Goal: Task Accomplishment & Management: Manage account settings

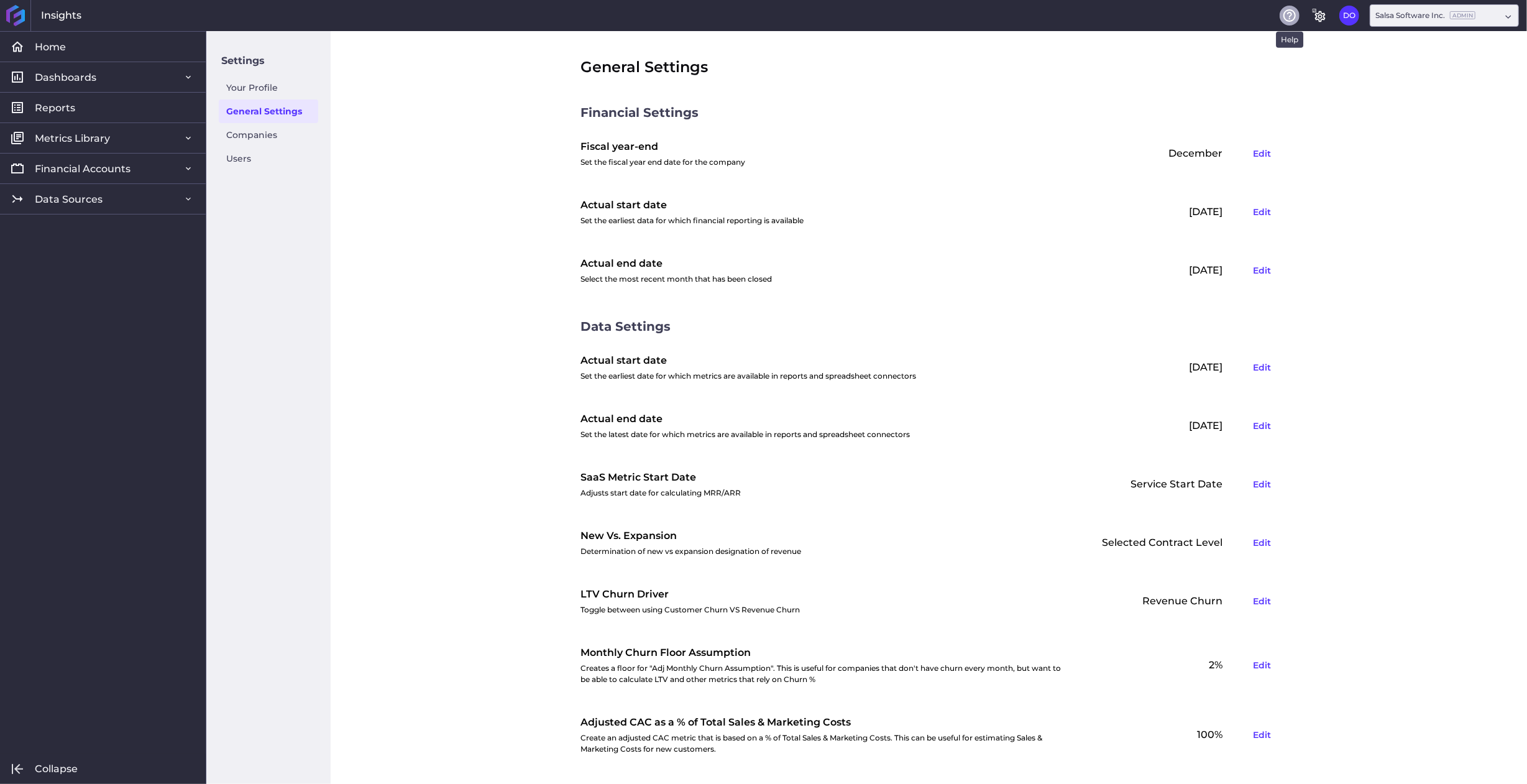
click at [1289, 19] on icon "Help" at bounding box center [1290, 15] width 15 height 15
click at [164, 190] on link "Data Sources" at bounding box center [103, 198] width 205 height 31
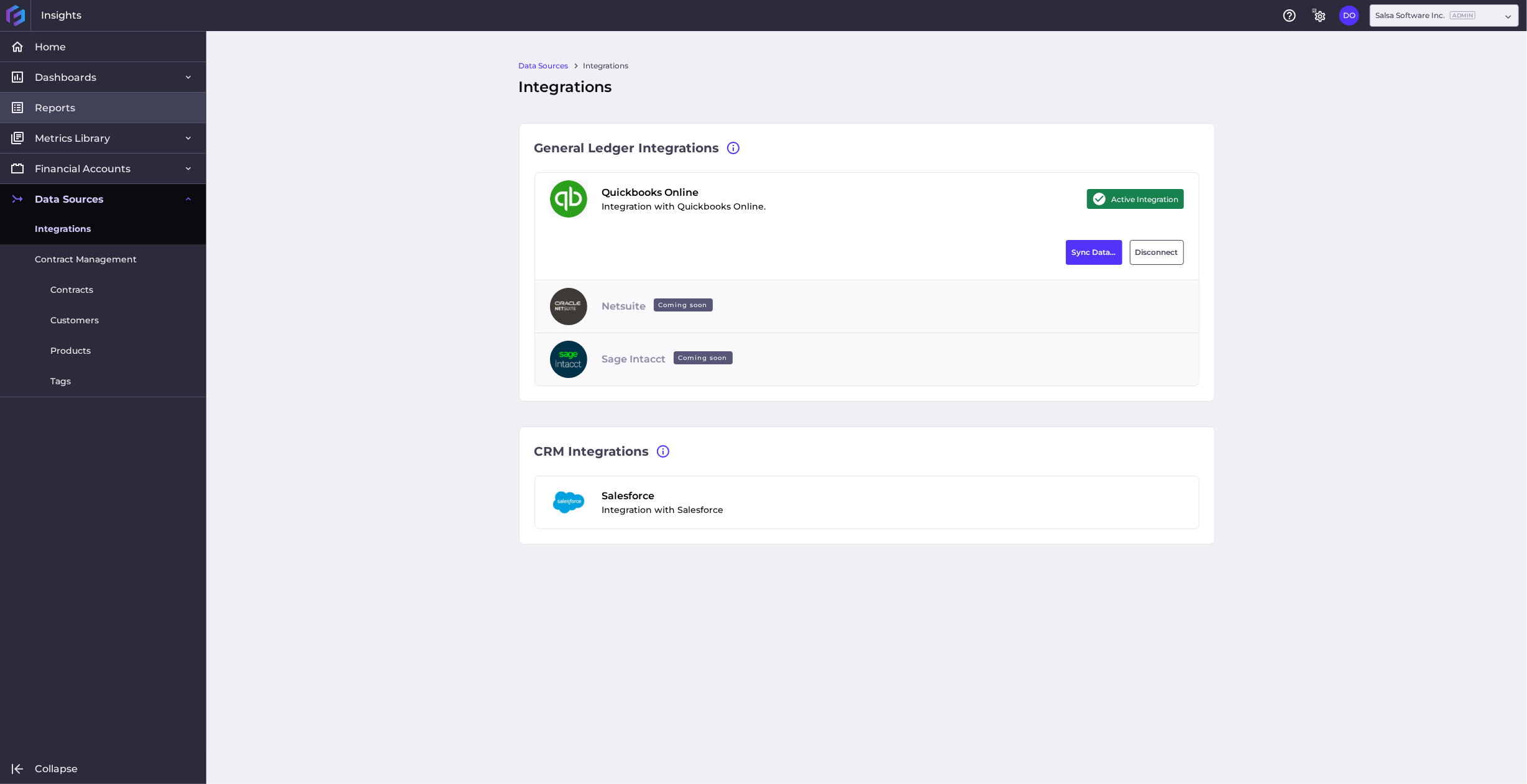
click at [55, 106] on span "Reports" at bounding box center [55, 107] width 40 height 13
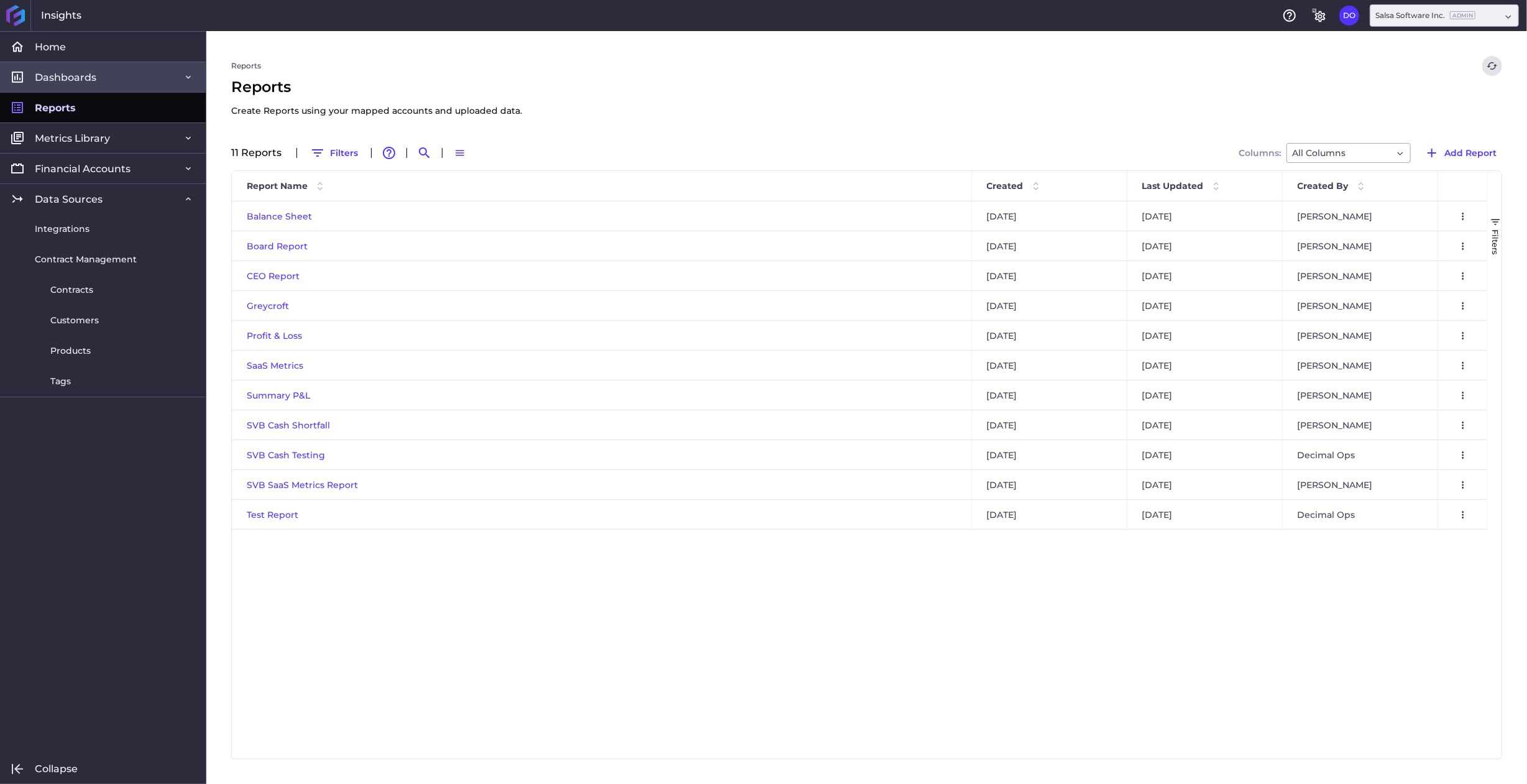
click at [57, 79] on span "Dashboards" at bounding box center [66, 77] width 62 height 13
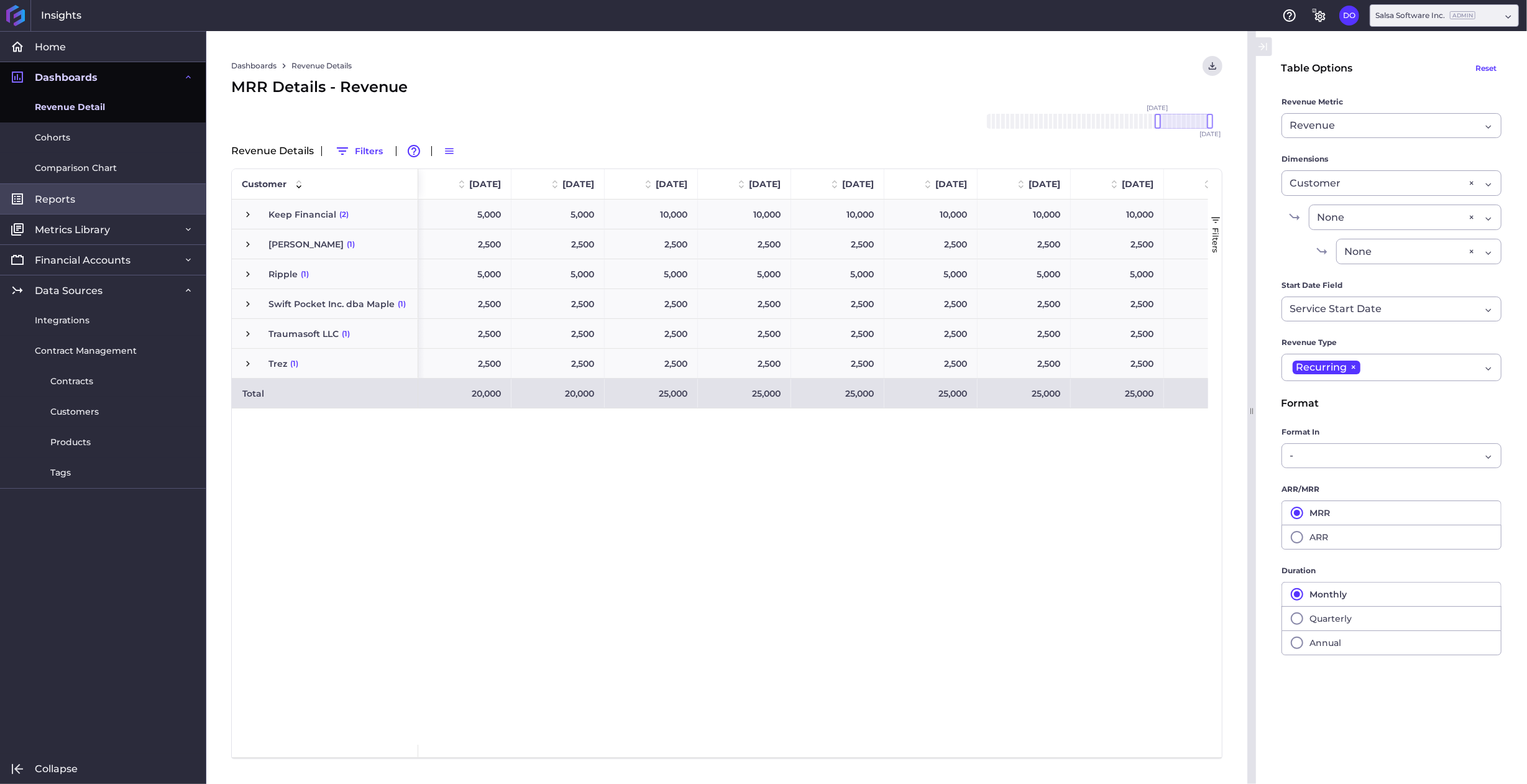
click at [70, 204] on span "Reports" at bounding box center [55, 199] width 40 height 13
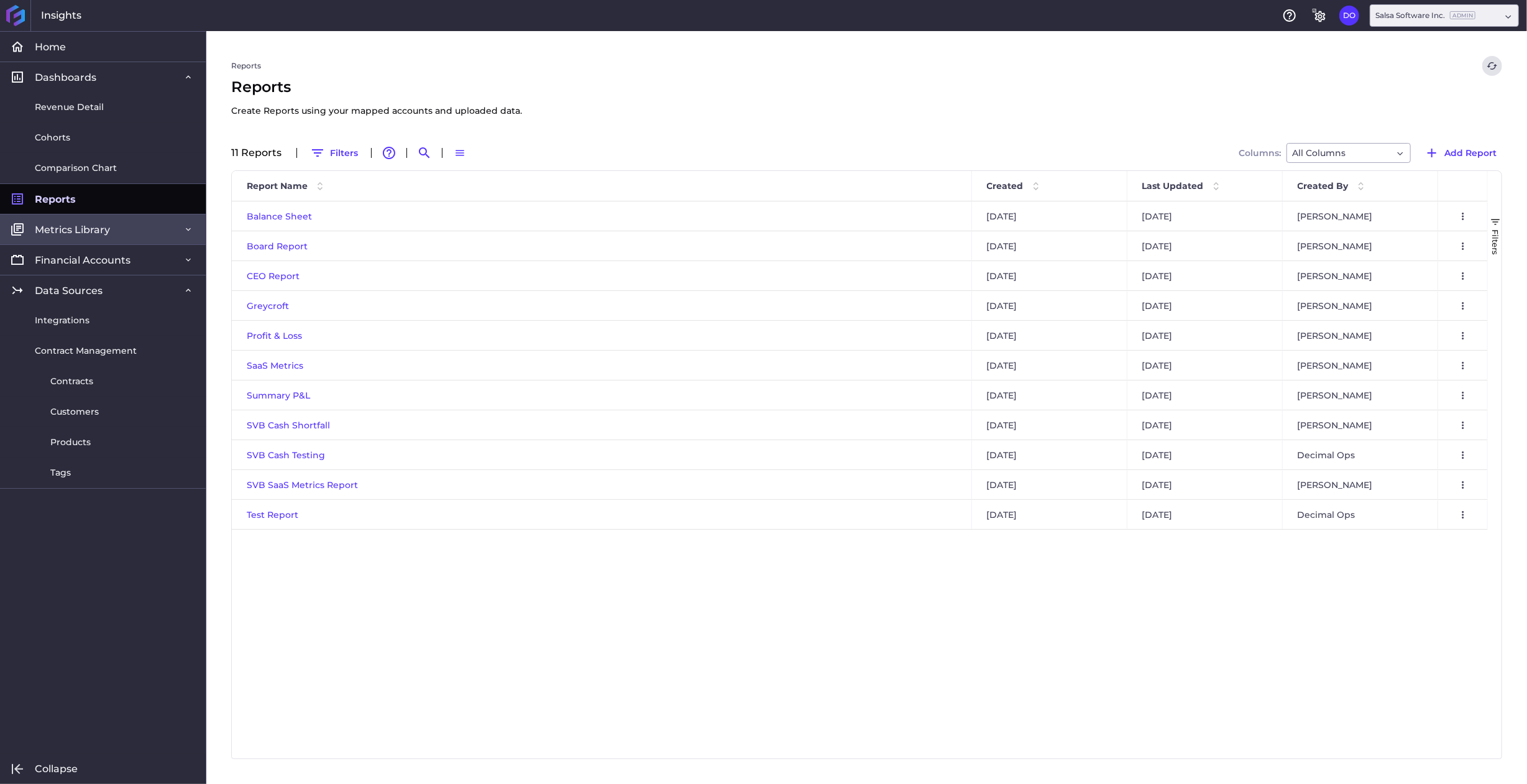
click at [92, 232] on span "Metrics Library" at bounding box center [72, 229] width 75 height 13
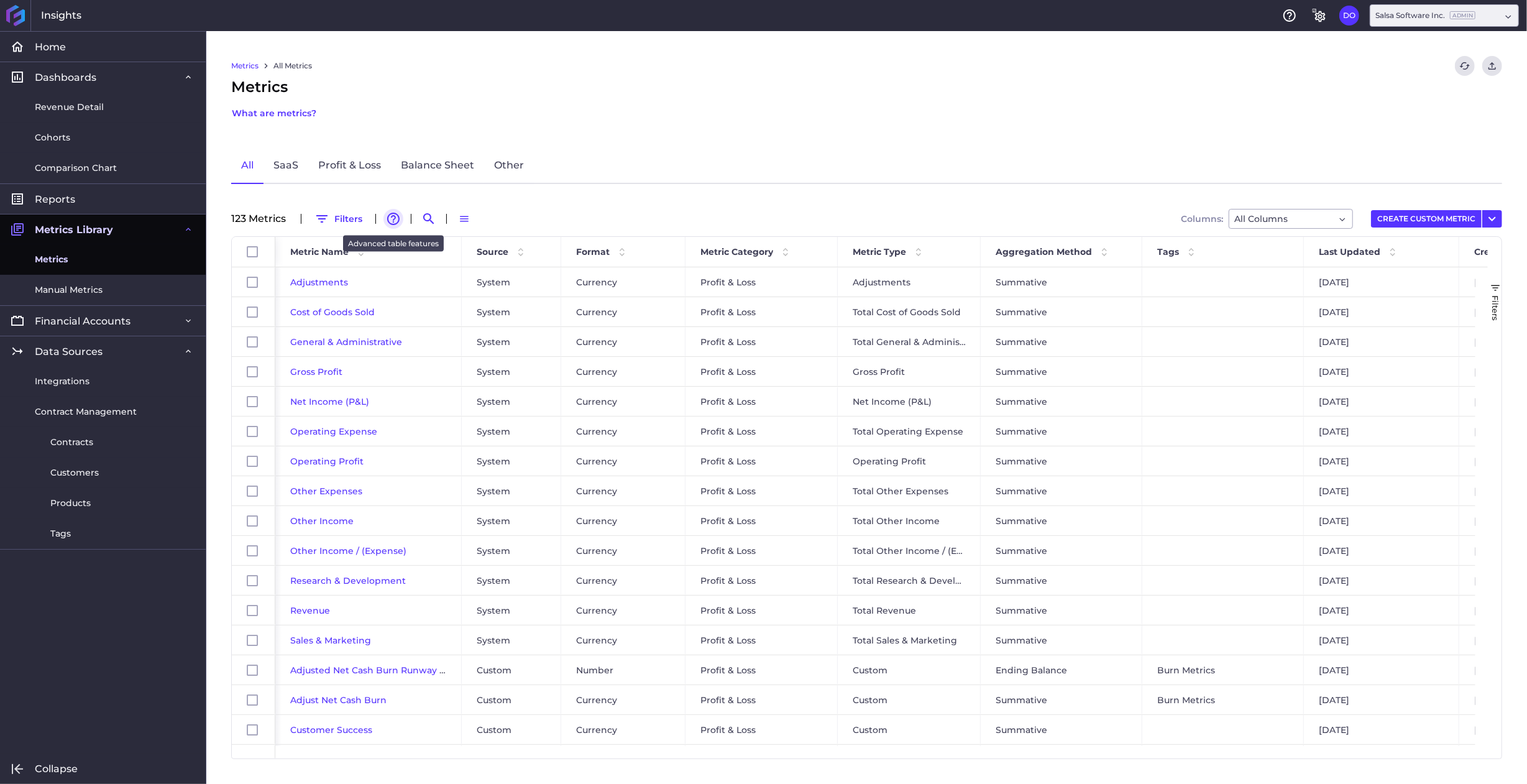
click at [396, 216] on icon "button" at bounding box center [394, 219] width 13 height 13
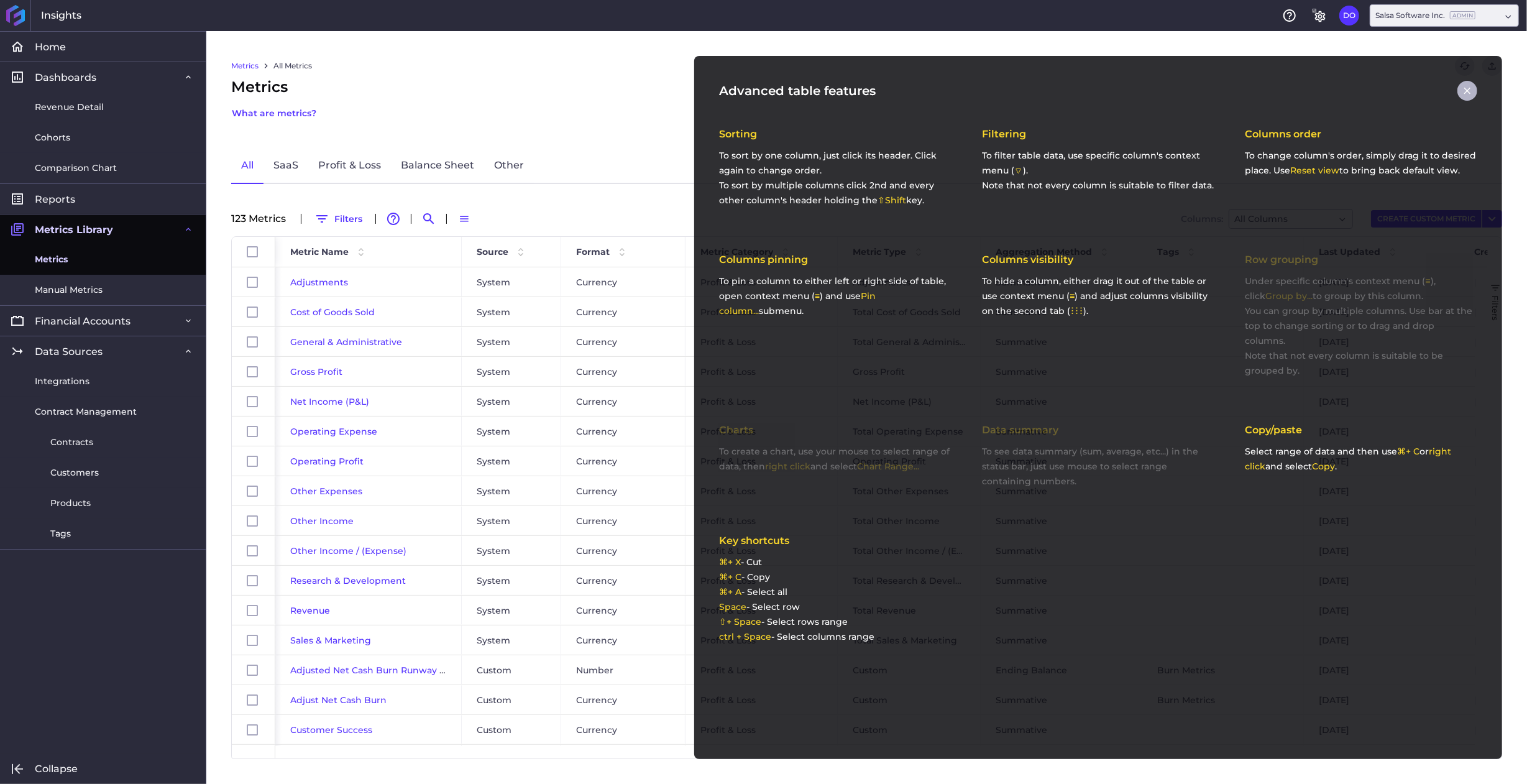
click at [1472, 85] on icon "button" at bounding box center [1468, 91] width 11 height 11
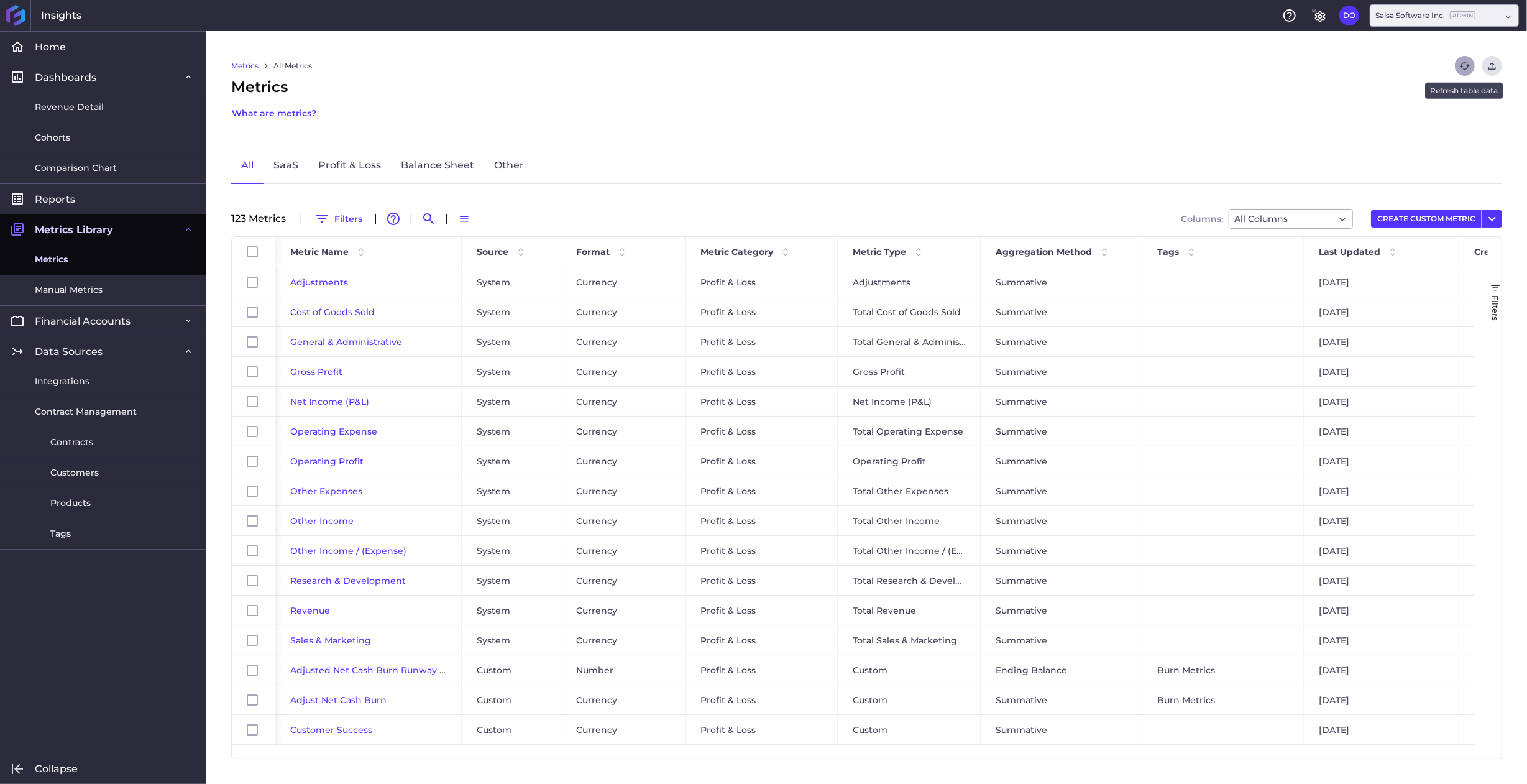
click at [1465, 66] on icon "Refresh" at bounding box center [1465, 66] width 11 height 11
click at [336, 164] on link "Profit & Loss" at bounding box center [349, 166] width 83 height 36
click at [1490, 224] on icon "User Menu" at bounding box center [1492, 218] width 15 height 15
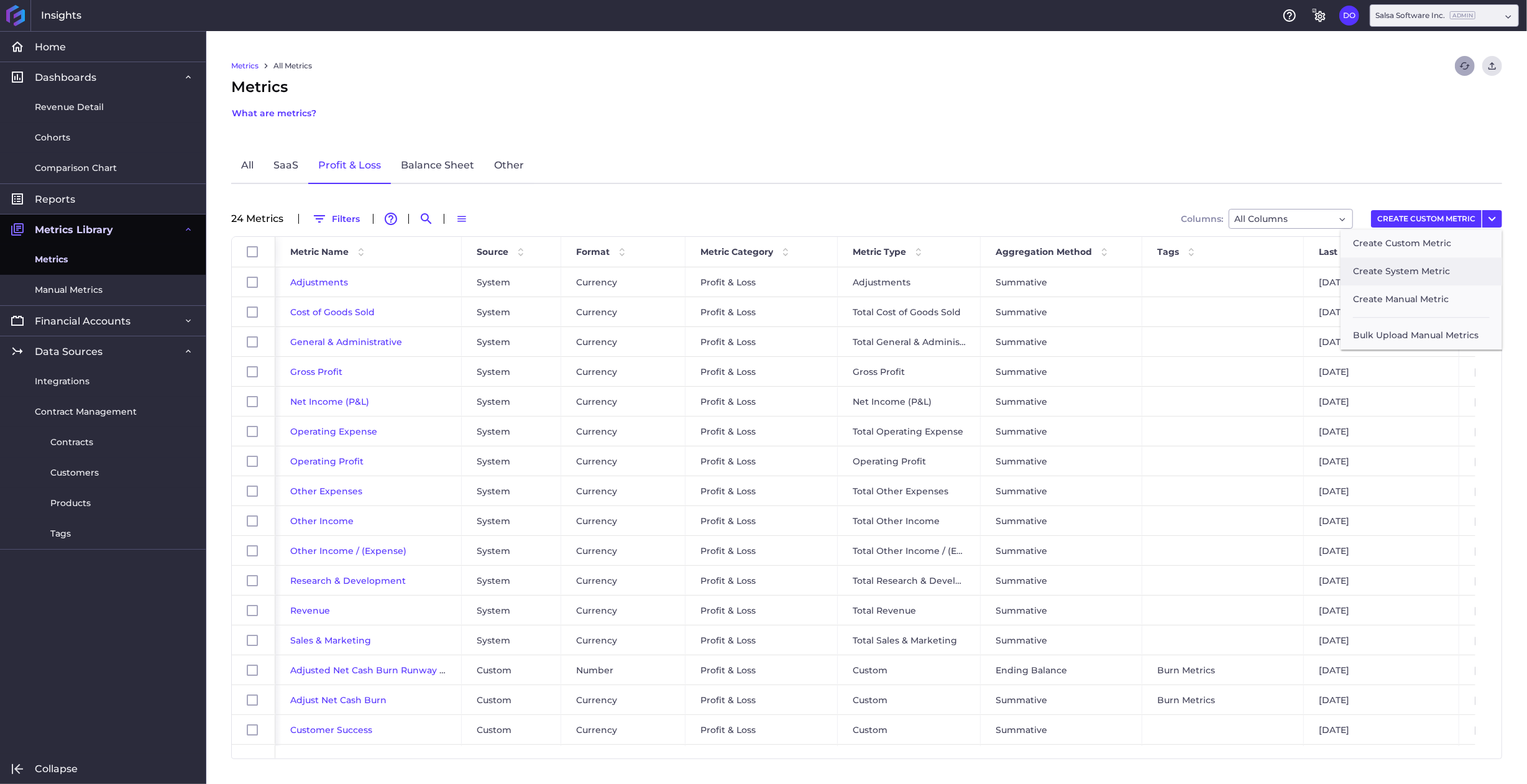
click at [1435, 267] on button "Create System Metric" at bounding box center [1421, 271] width 161 height 28
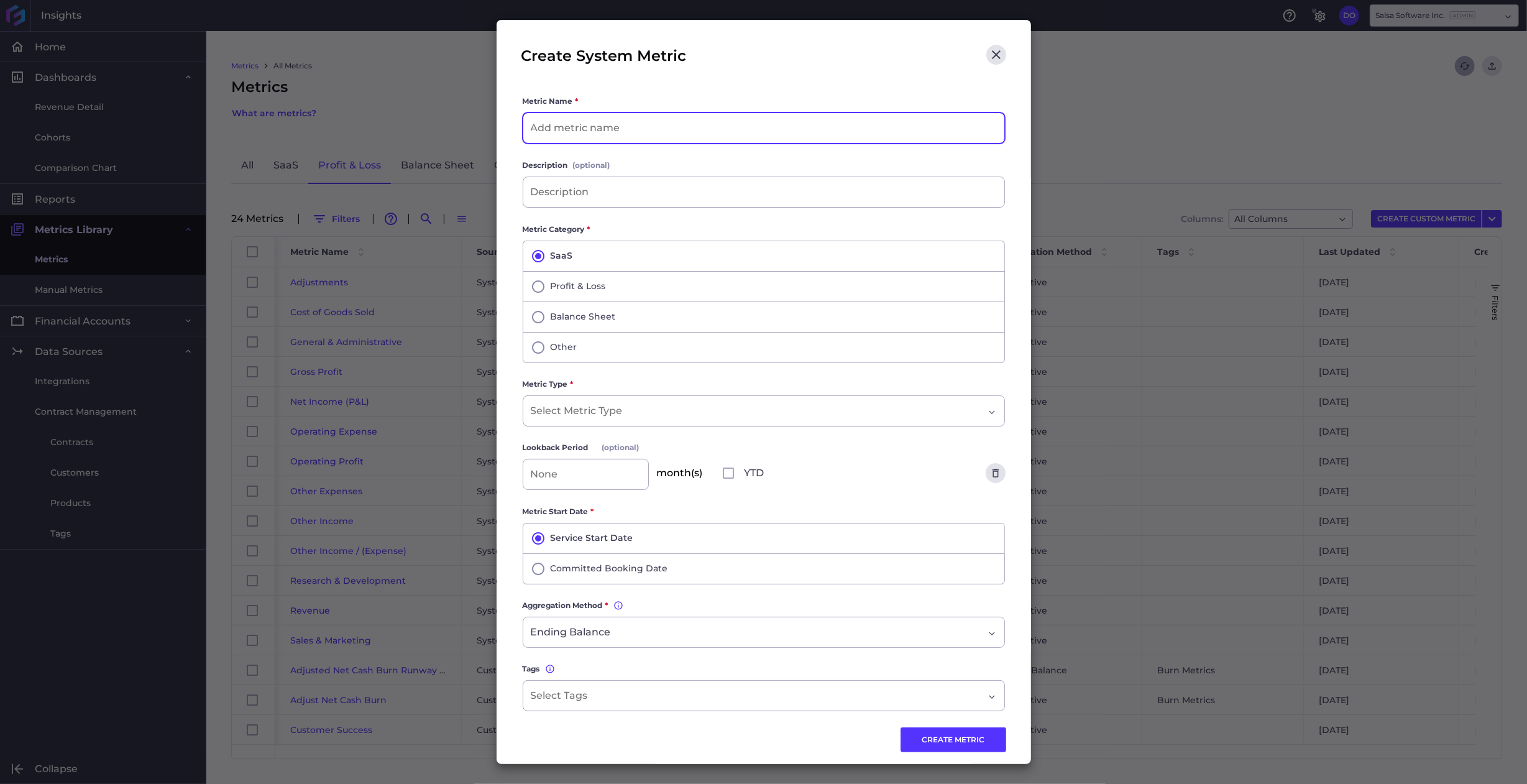
click at [569, 134] on input at bounding box center [764, 128] width 481 height 30
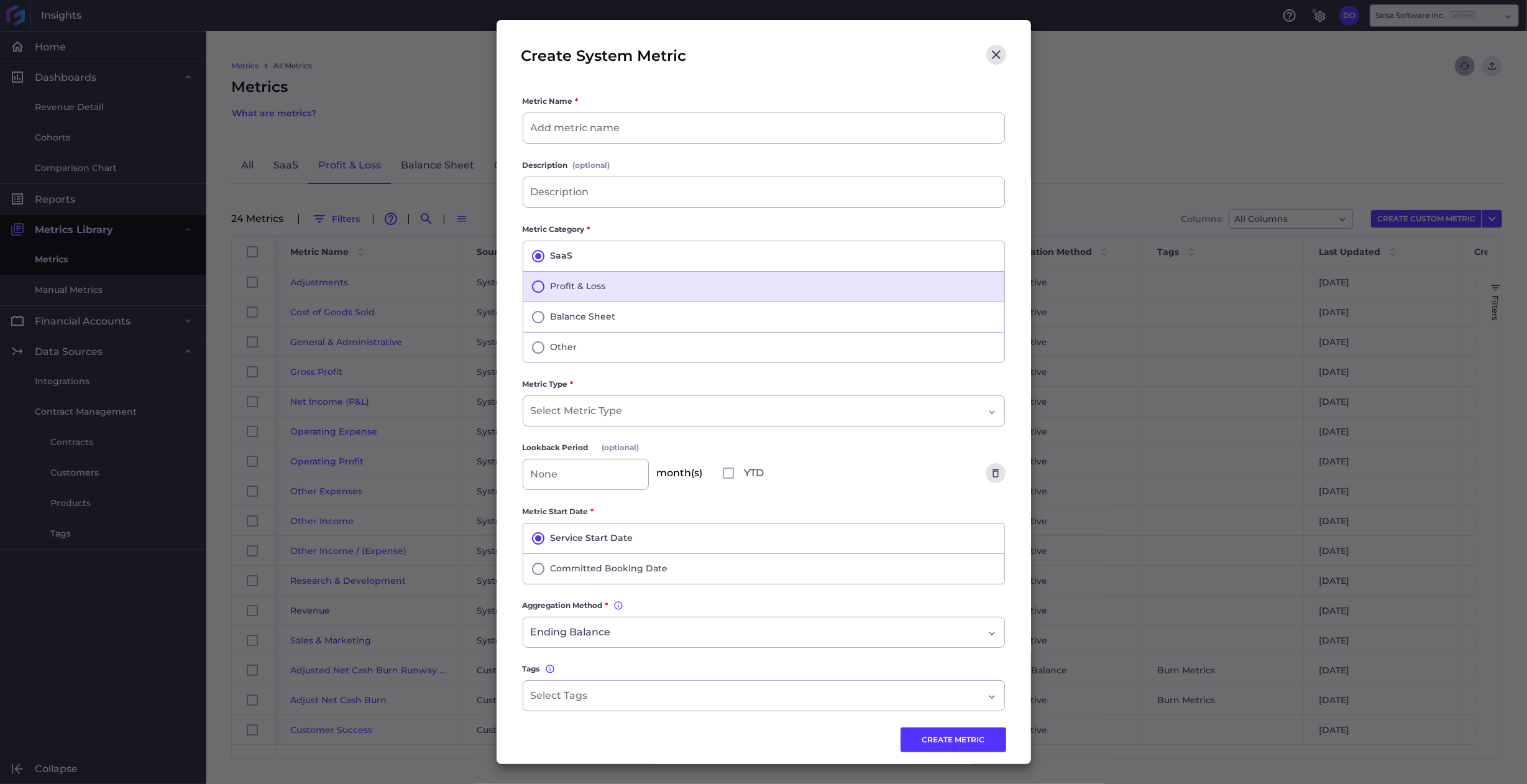
click at [554, 292] on button "Profit & Loss" at bounding box center [764, 286] width 482 height 31
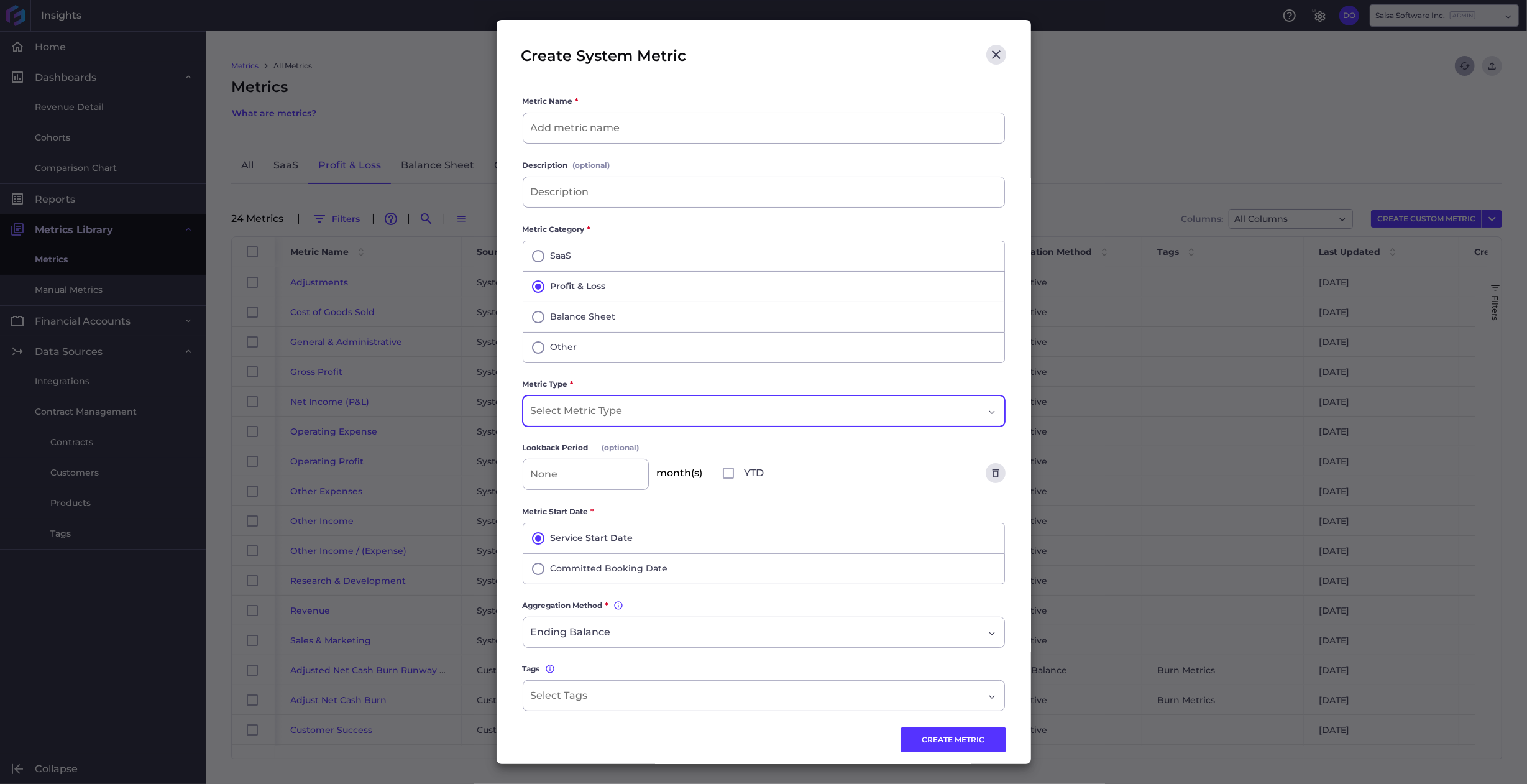
click at [982, 411] on div "Dropdown select" at bounding box center [764, 410] width 482 height 31
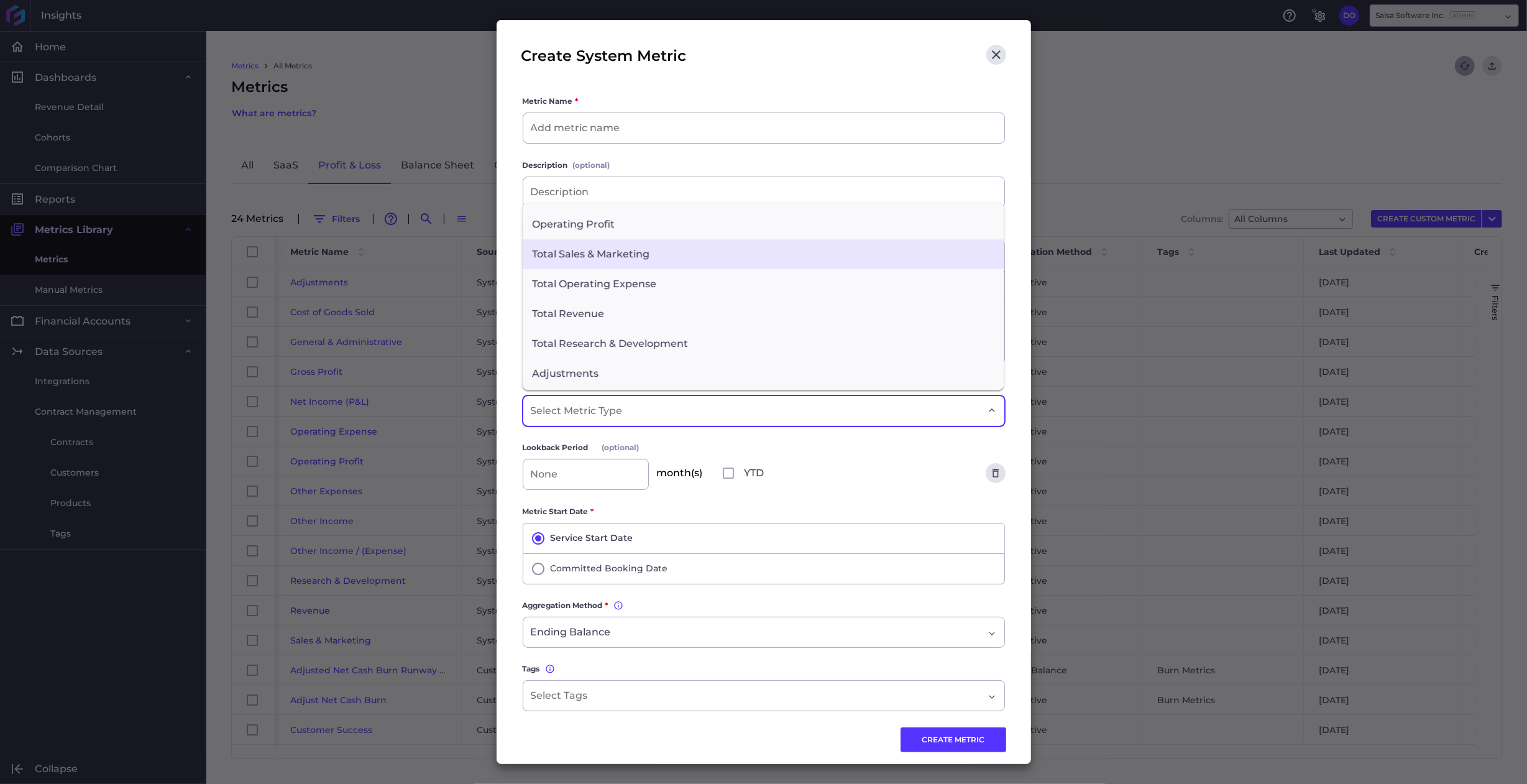
scroll to position [261, 0]
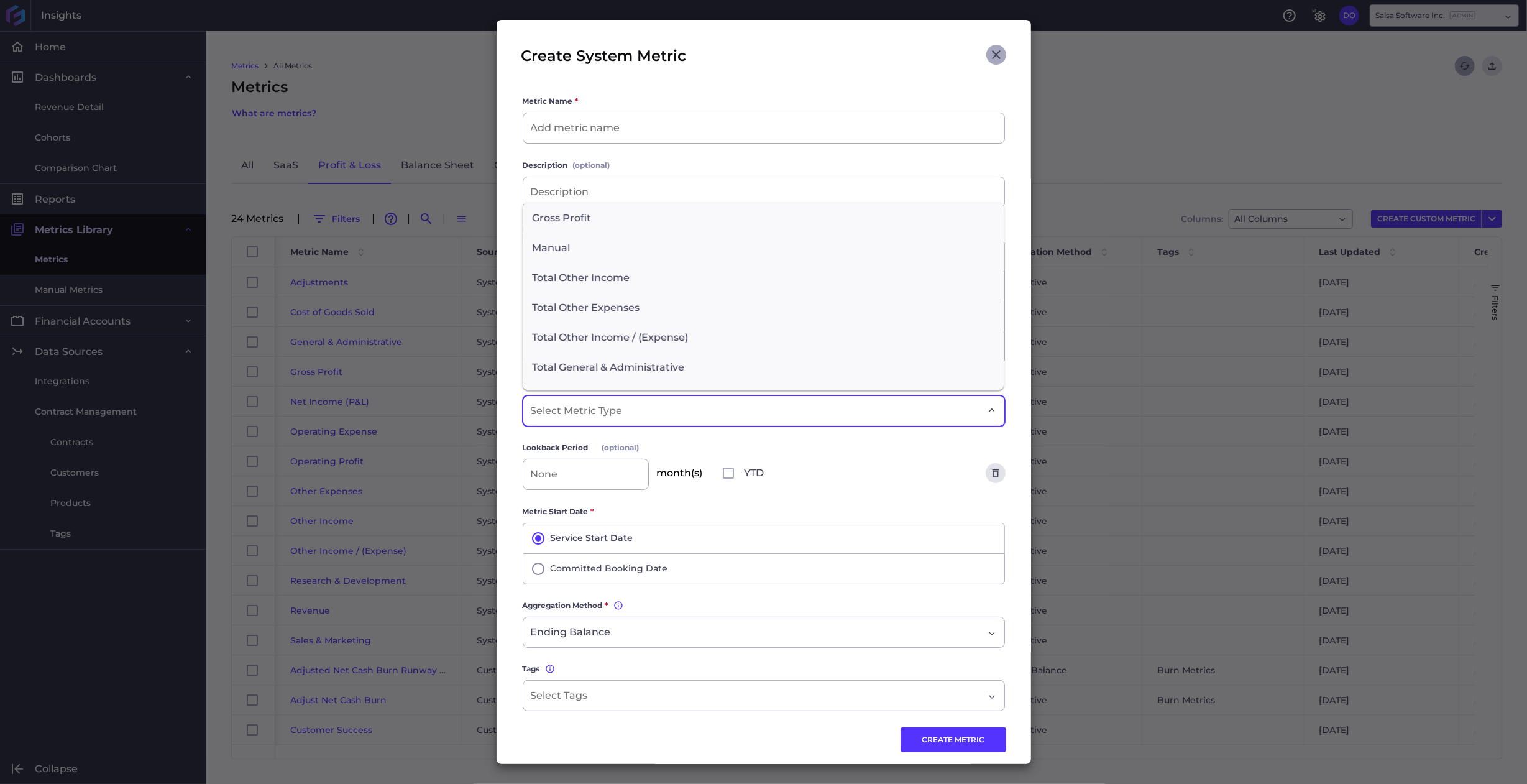
click at [989, 56] on icon "Close" at bounding box center [996, 55] width 15 height 15
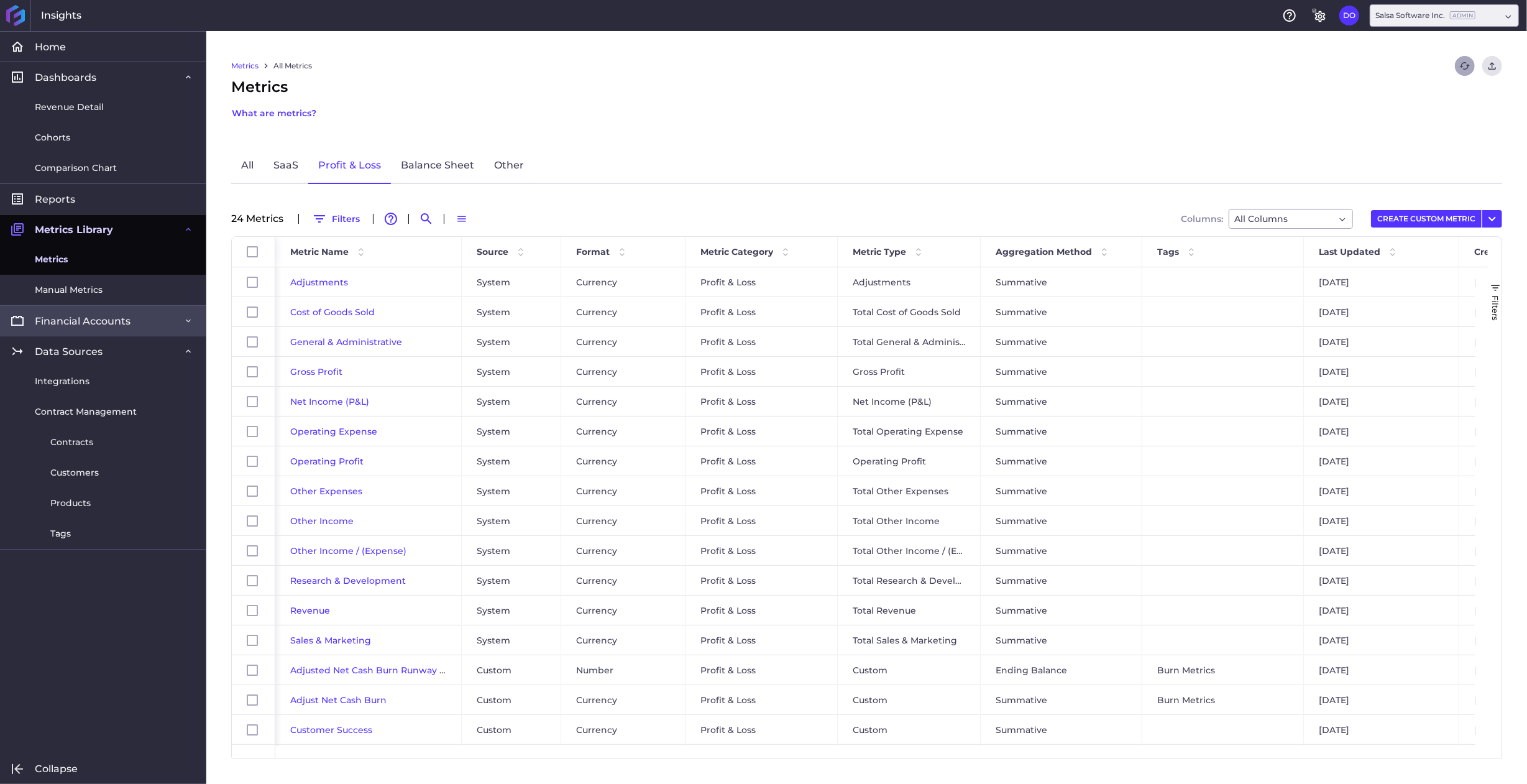
click at [71, 326] on span "Financial Accounts" at bounding box center [82, 321] width 96 height 13
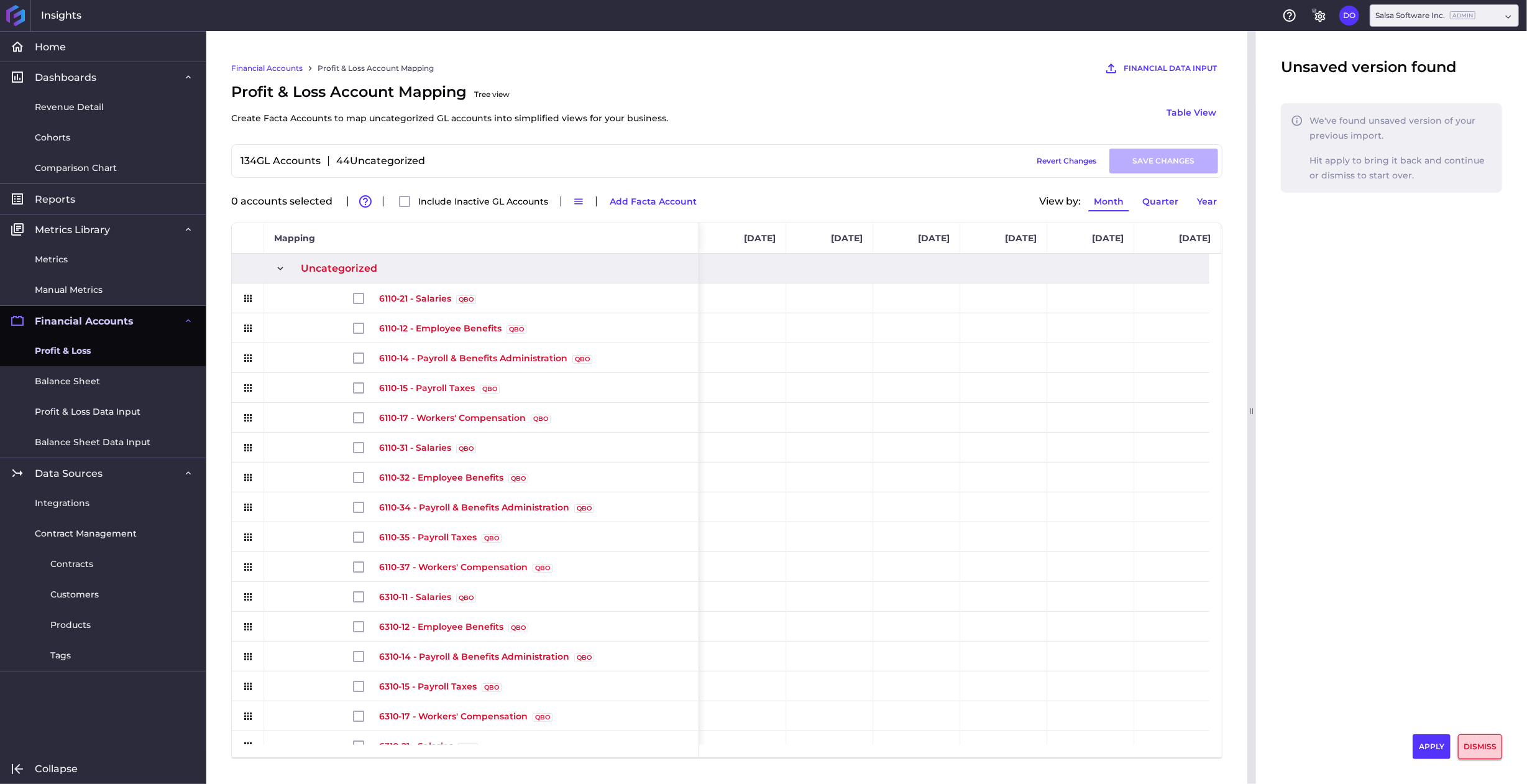
click at [1484, 746] on button "DISMISS" at bounding box center [1480, 746] width 44 height 24
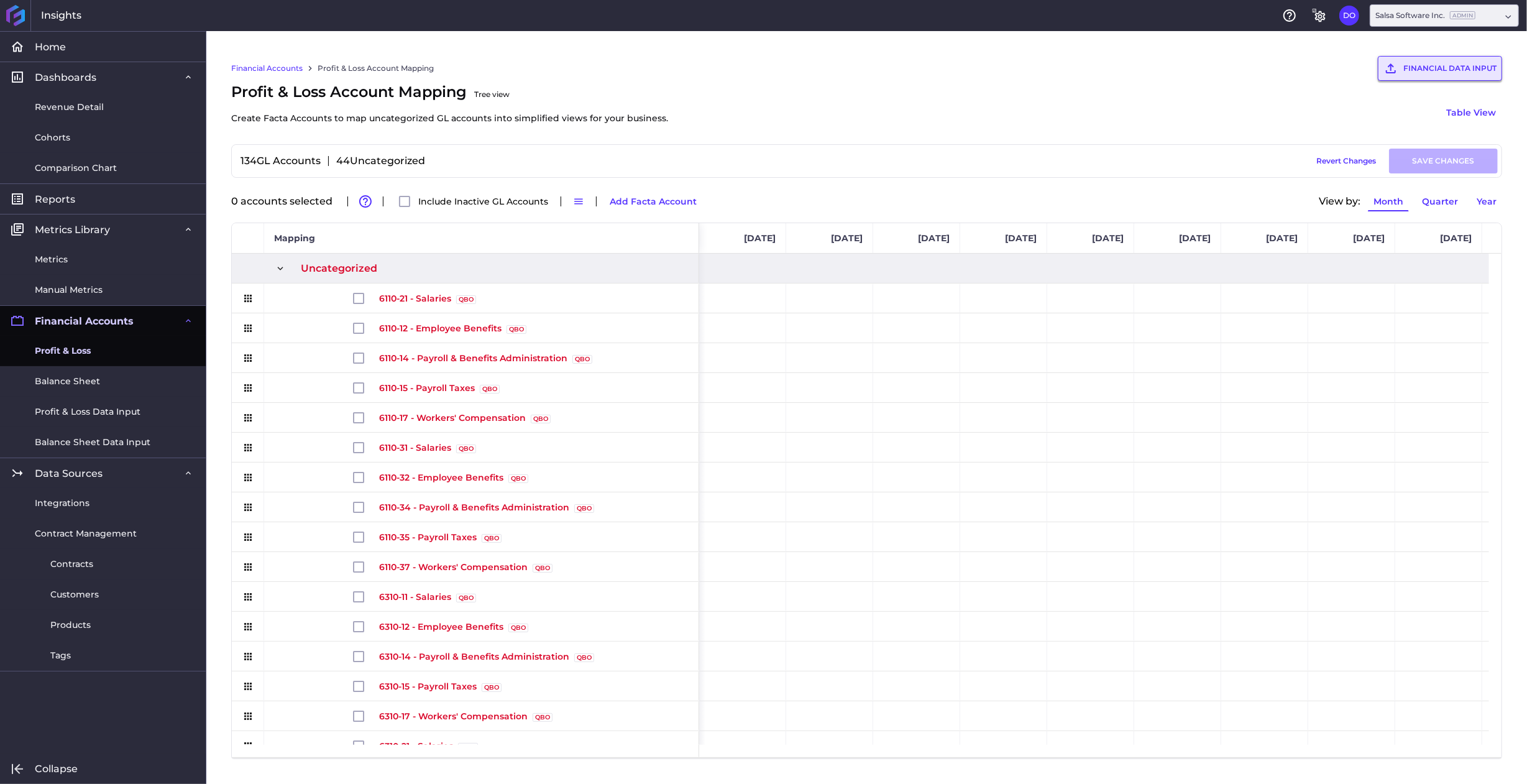
click at [1453, 71] on button "FINANCIAL DATA INPUT" at bounding box center [1440, 68] width 124 height 24
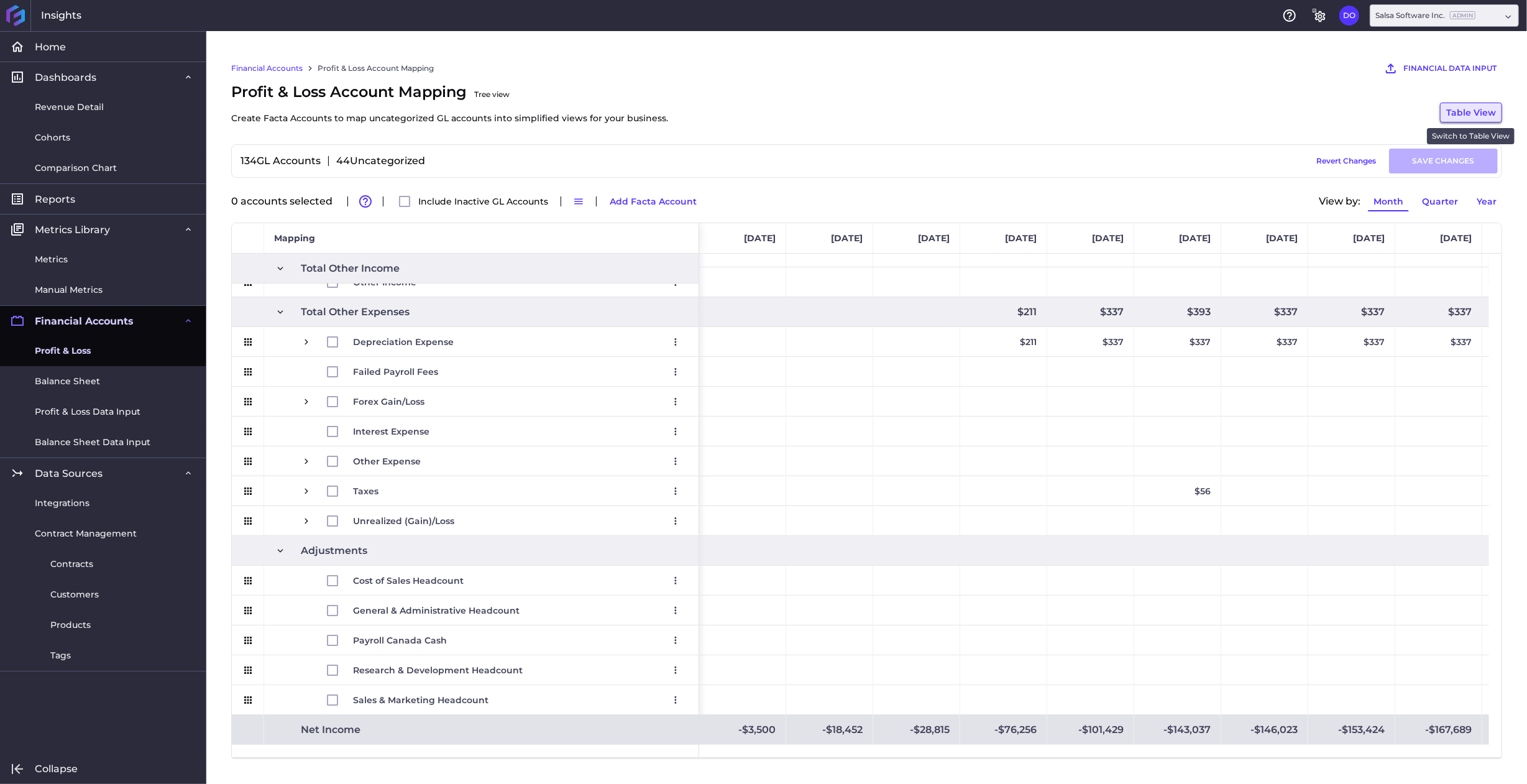
click at [1459, 112] on button "Table View" at bounding box center [1471, 112] width 62 height 20
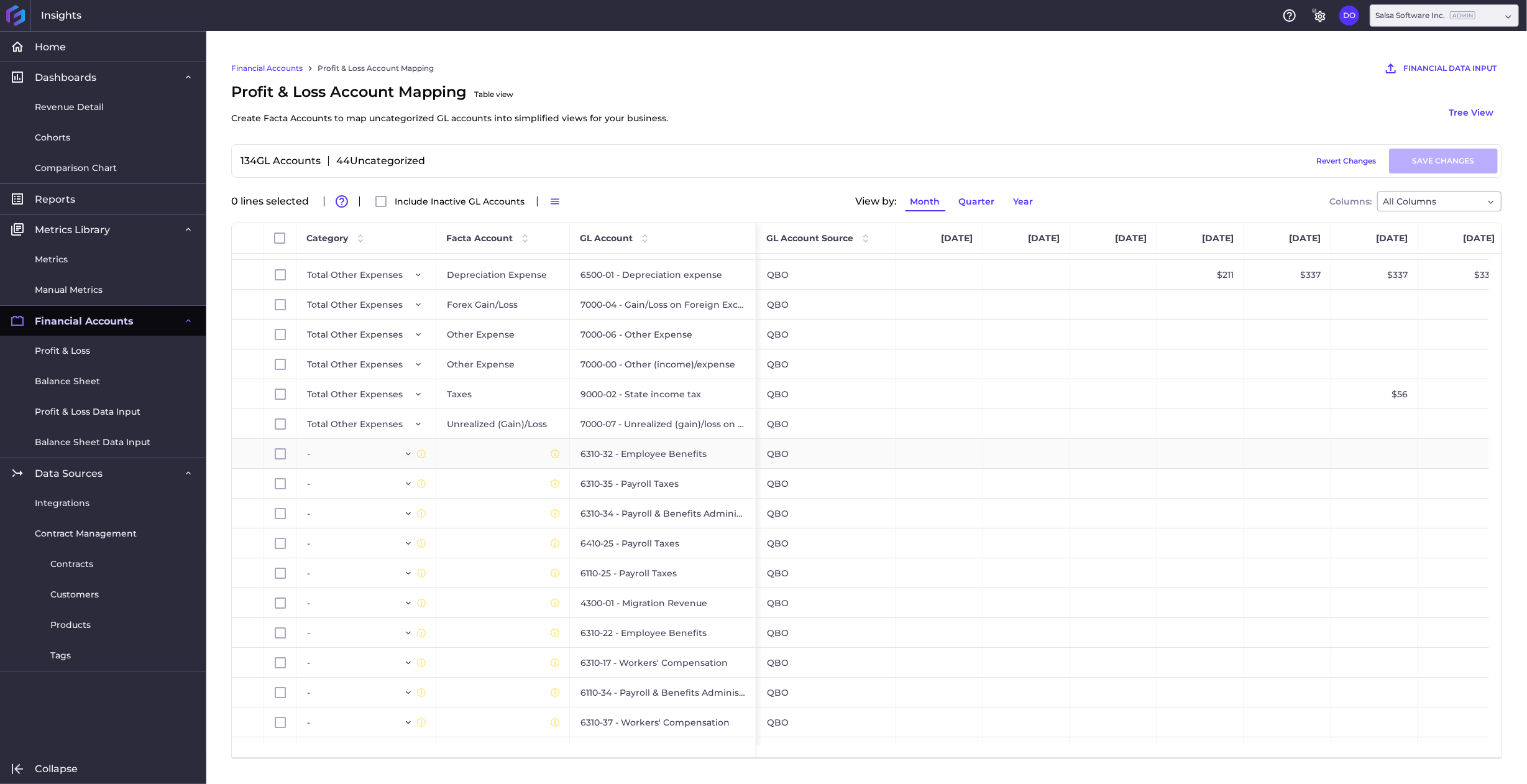
click at [409, 450] on icon "Press SPACE to select this row." at bounding box center [408, 454] width 10 height 10
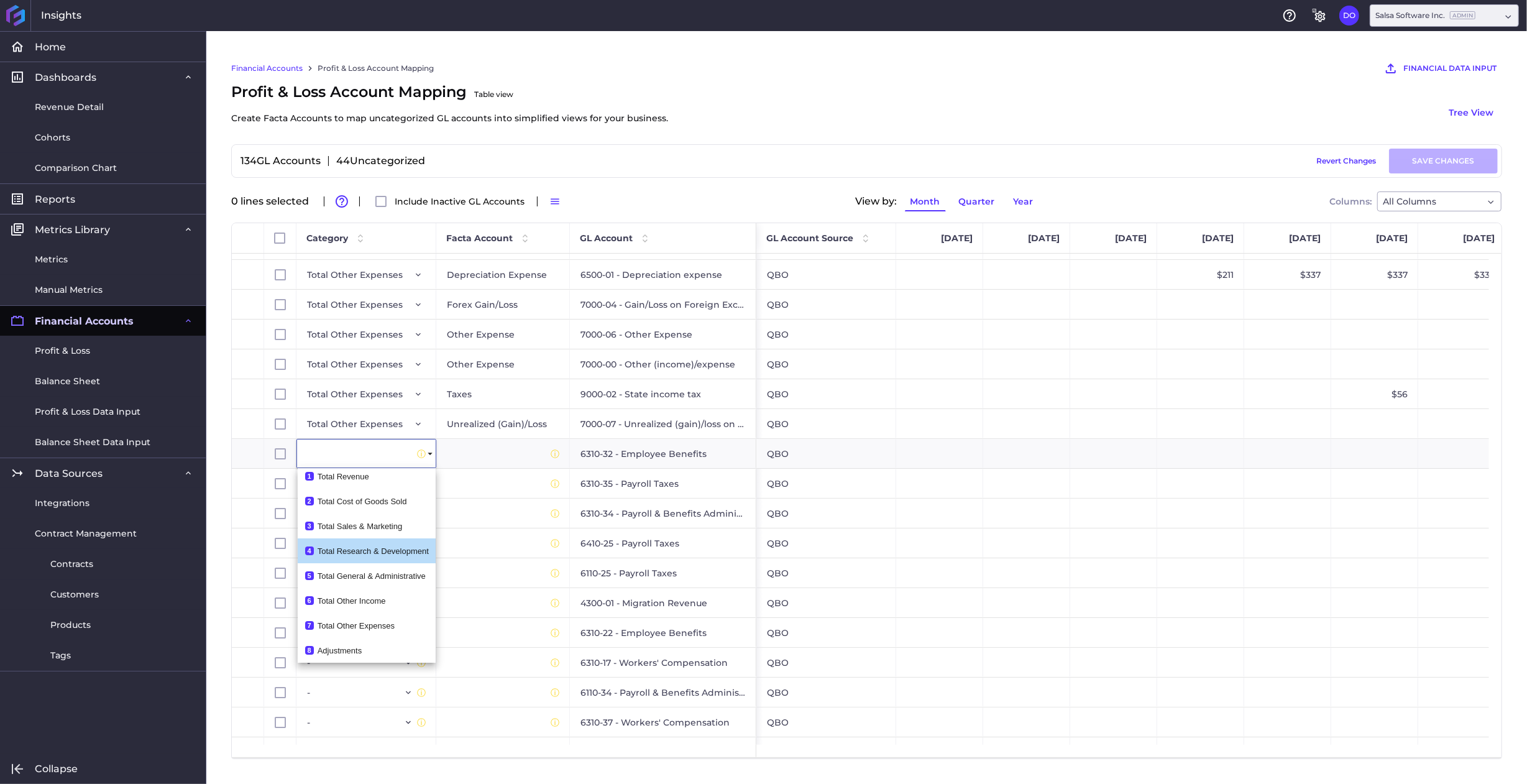
click at [360, 552] on div "Total Research & Development" at bounding box center [373, 551] width 111 height 9
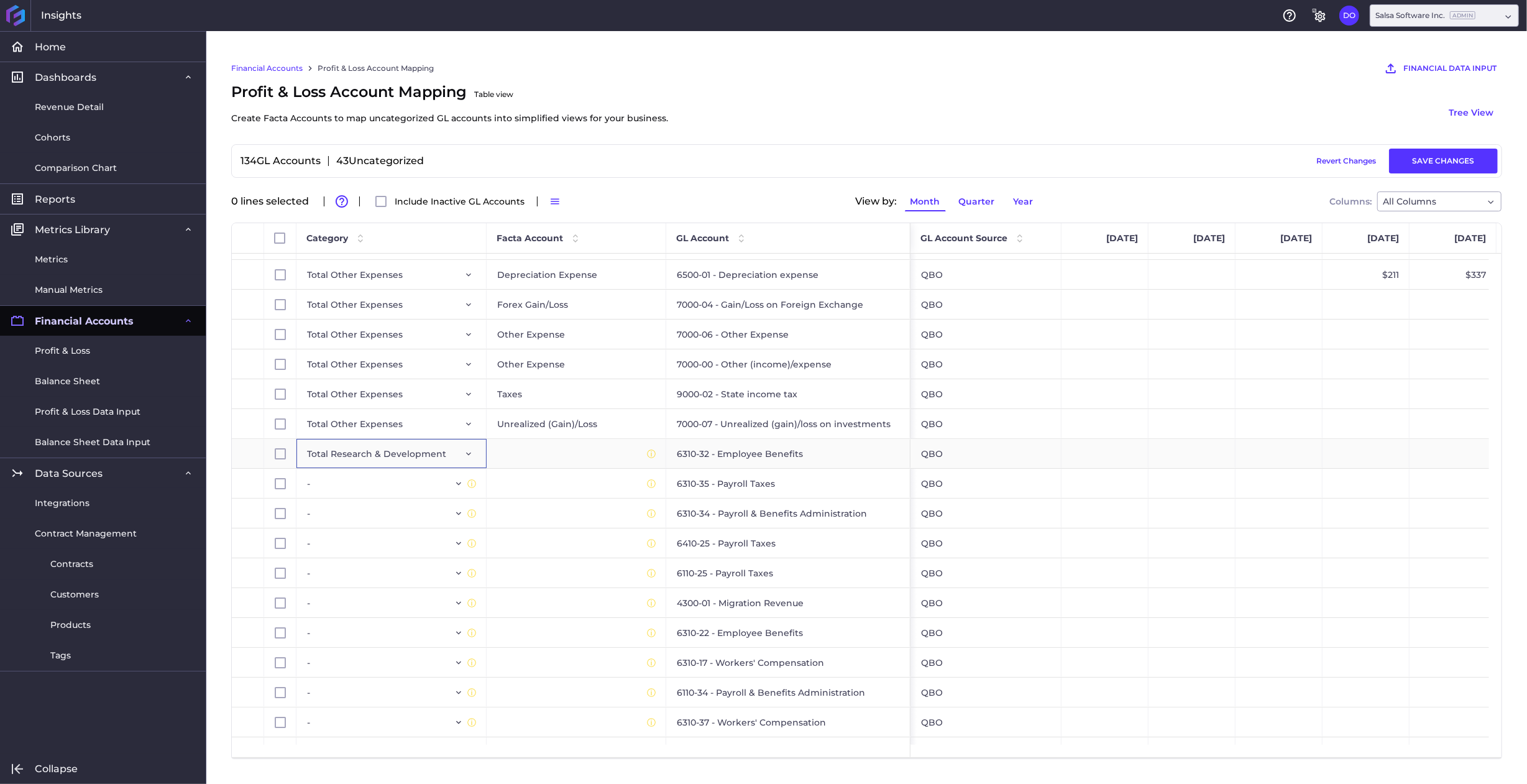
click at [620, 453] on div "Press SPACE to select this row." at bounding box center [576, 453] width 179 height 29
click at [511, 457] on div "Press SPACE to select this row." at bounding box center [576, 453] width 179 height 29
click at [469, 454] on icon "Press SPACE to select this row." at bounding box center [469, 454] width 5 height 3
click at [1332, 161] on button "Revert Changes" at bounding box center [1347, 160] width 71 height 24
click at [418, 201] on span "Include Inactive GL Accounts" at bounding box center [459, 201] width 130 height 9
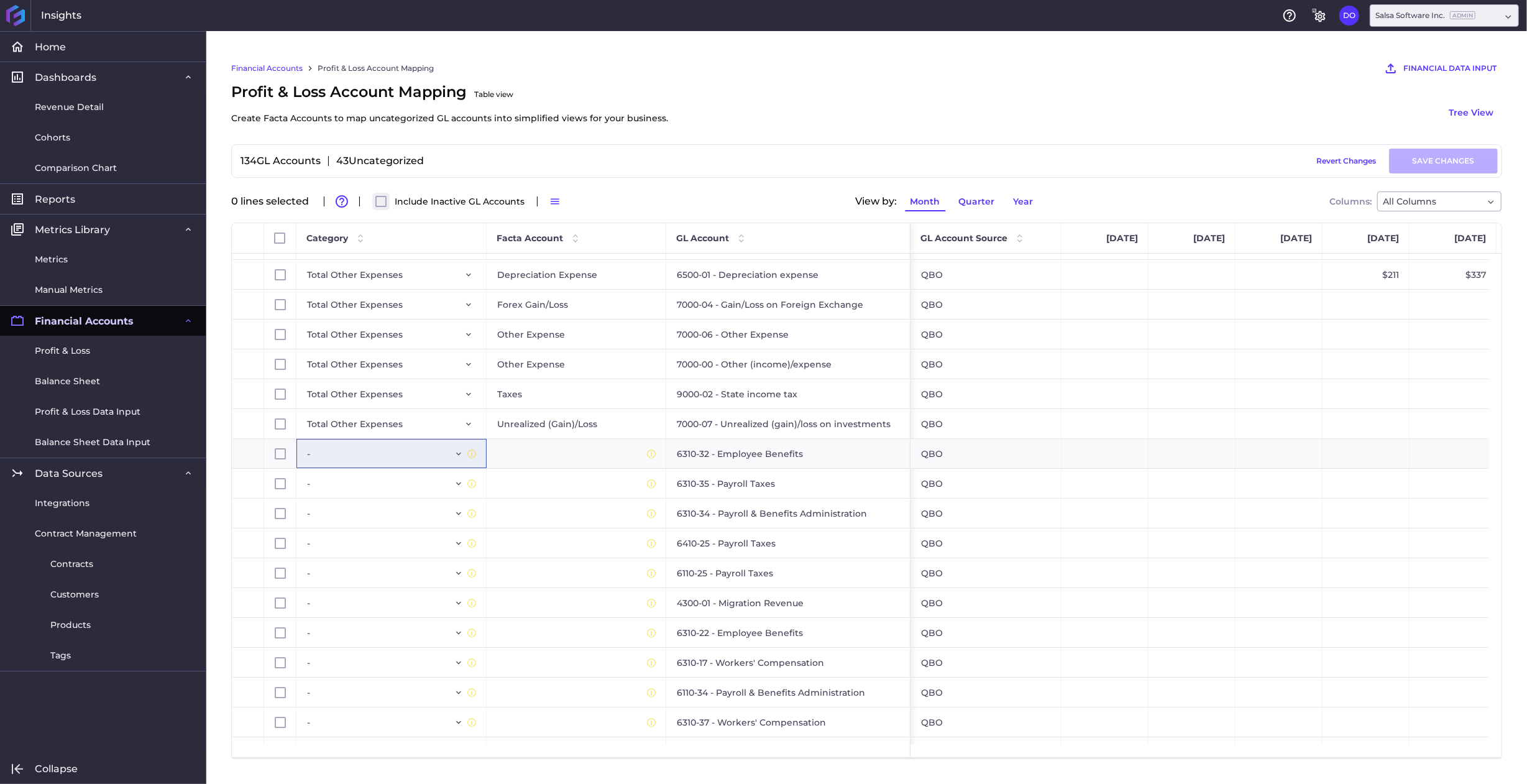
click at [382, 202] on input "Include Inactive GL Accounts" at bounding box center [381, 202] width 1 height 1
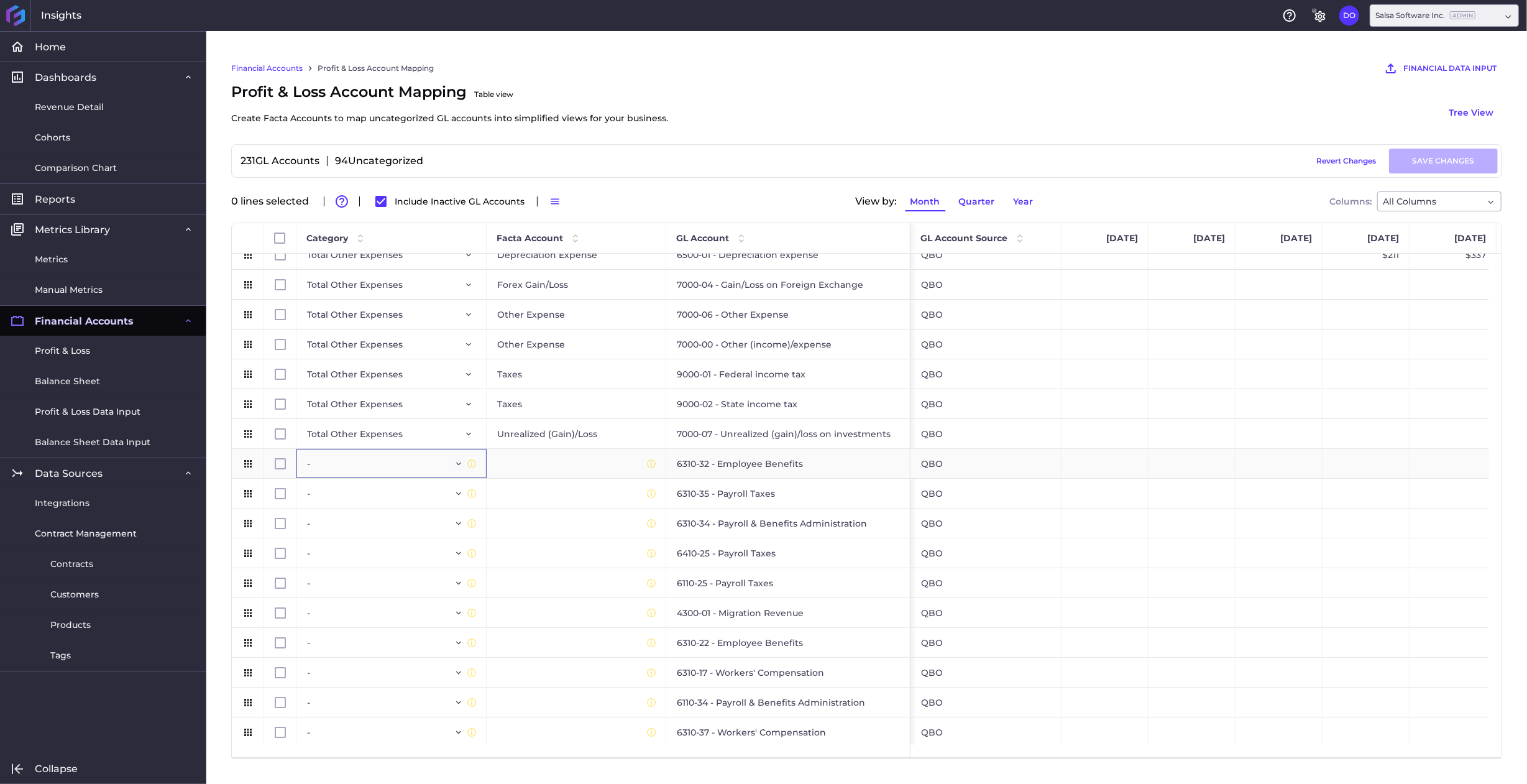
click at [458, 466] on icon "Press SPACE to select this row." at bounding box center [458, 463] width 10 height 10
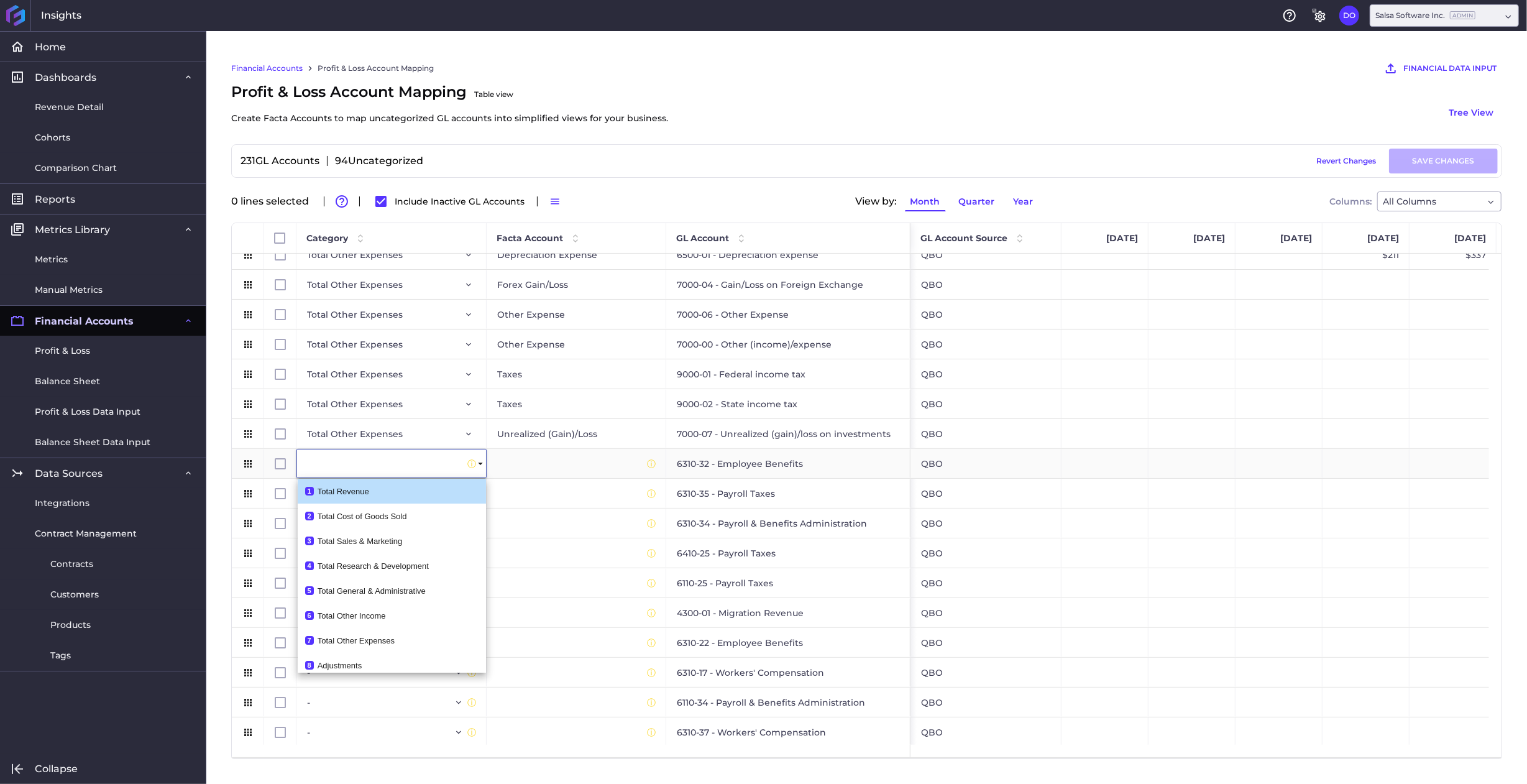
click at [534, 464] on div "Press SPACE to select this row." at bounding box center [576, 463] width 179 height 29
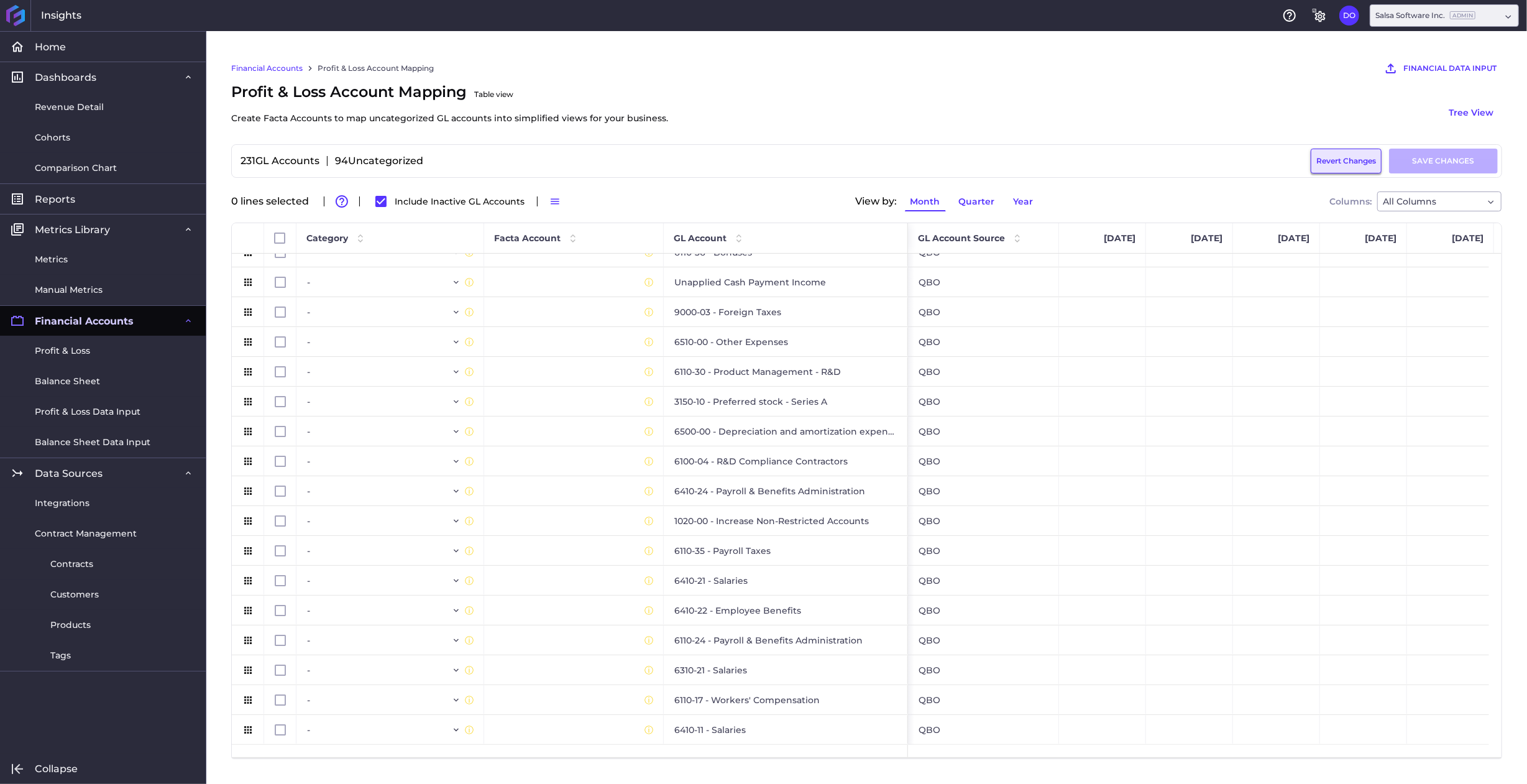
click at [1340, 159] on button "Revert Changes" at bounding box center [1347, 160] width 71 height 24
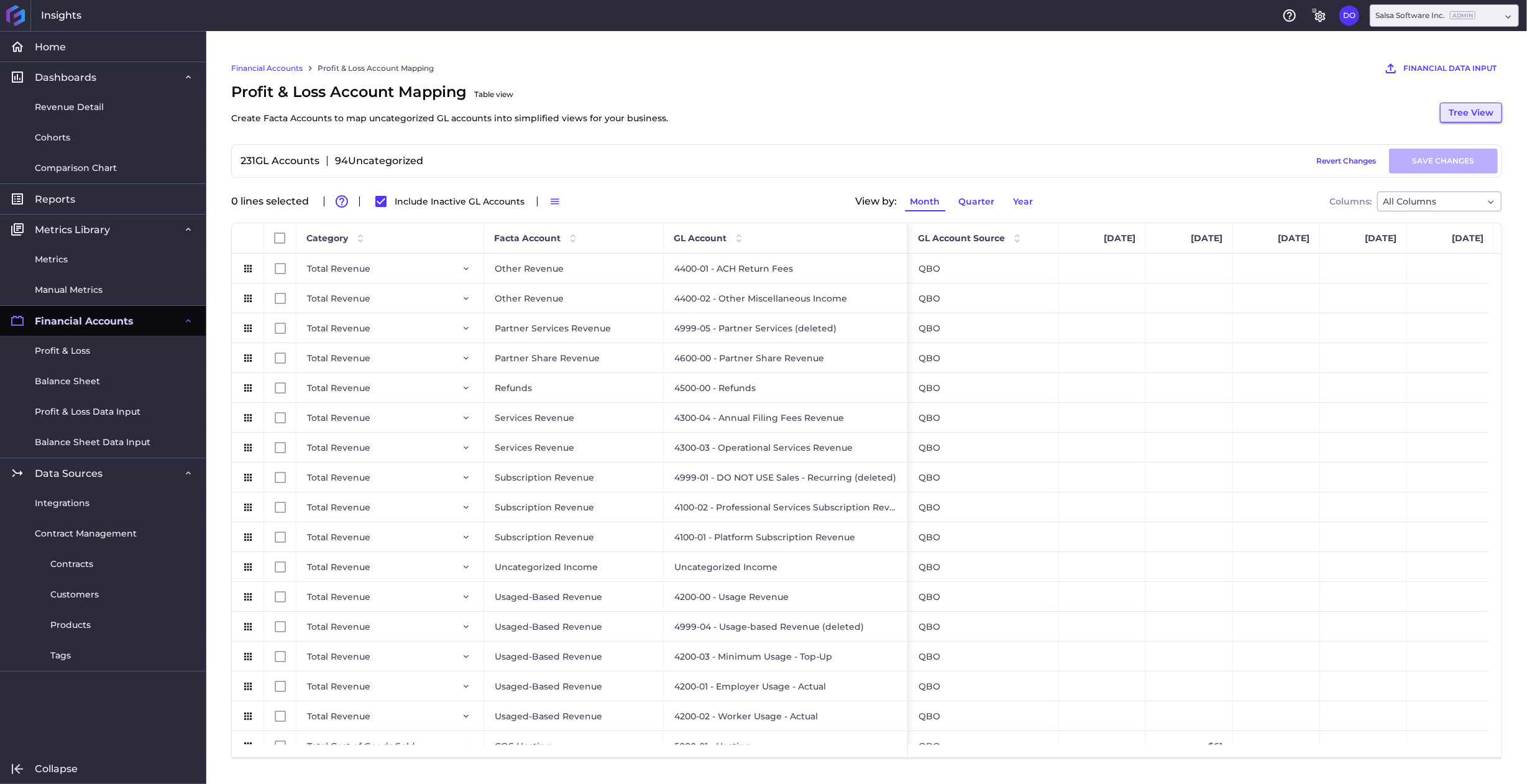
click at [1465, 106] on button "Tree View" at bounding box center [1471, 112] width 62 height 20
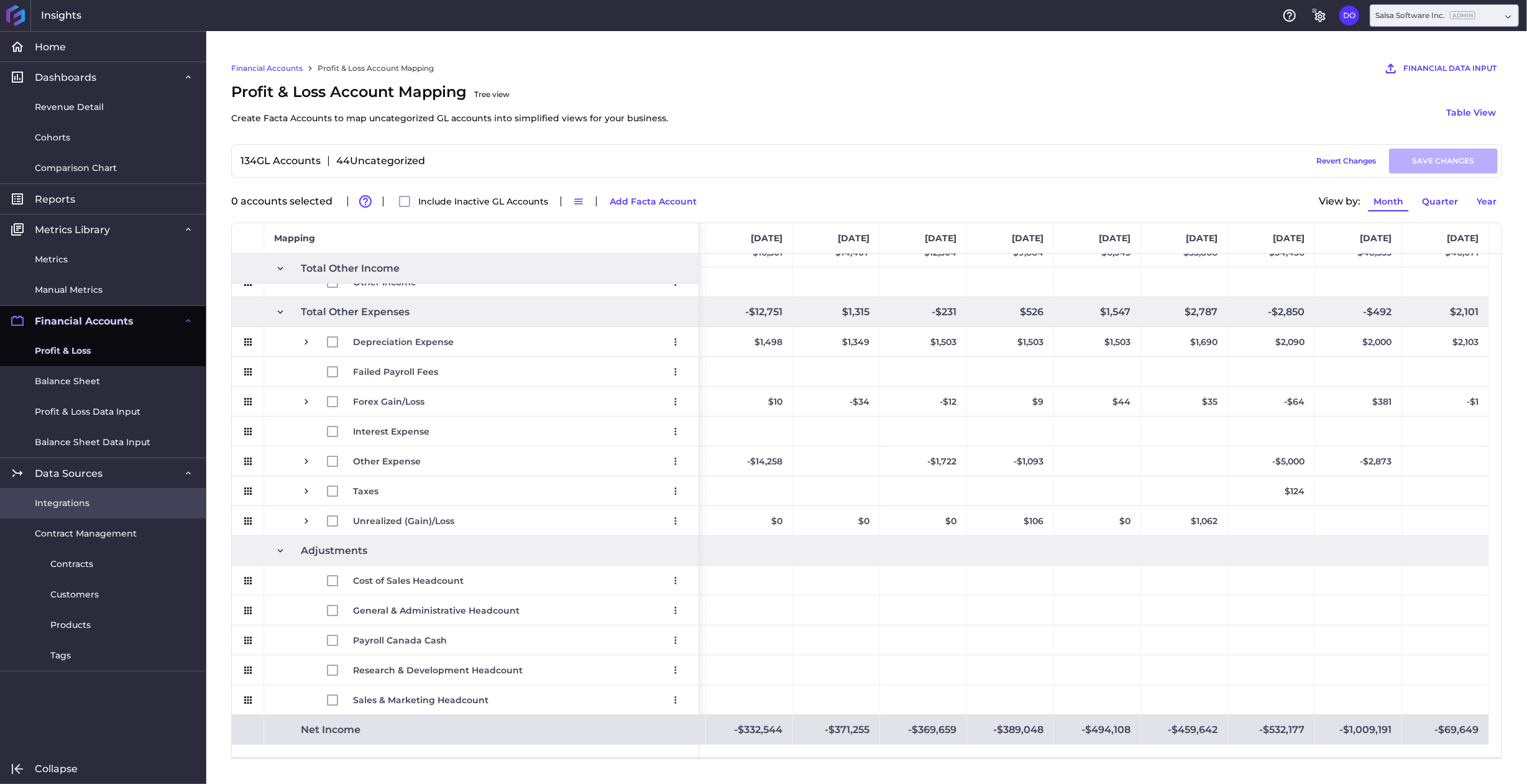
click at [83, 502] on span "Integrations" at bounding box center [62, 503] width 55 height 13
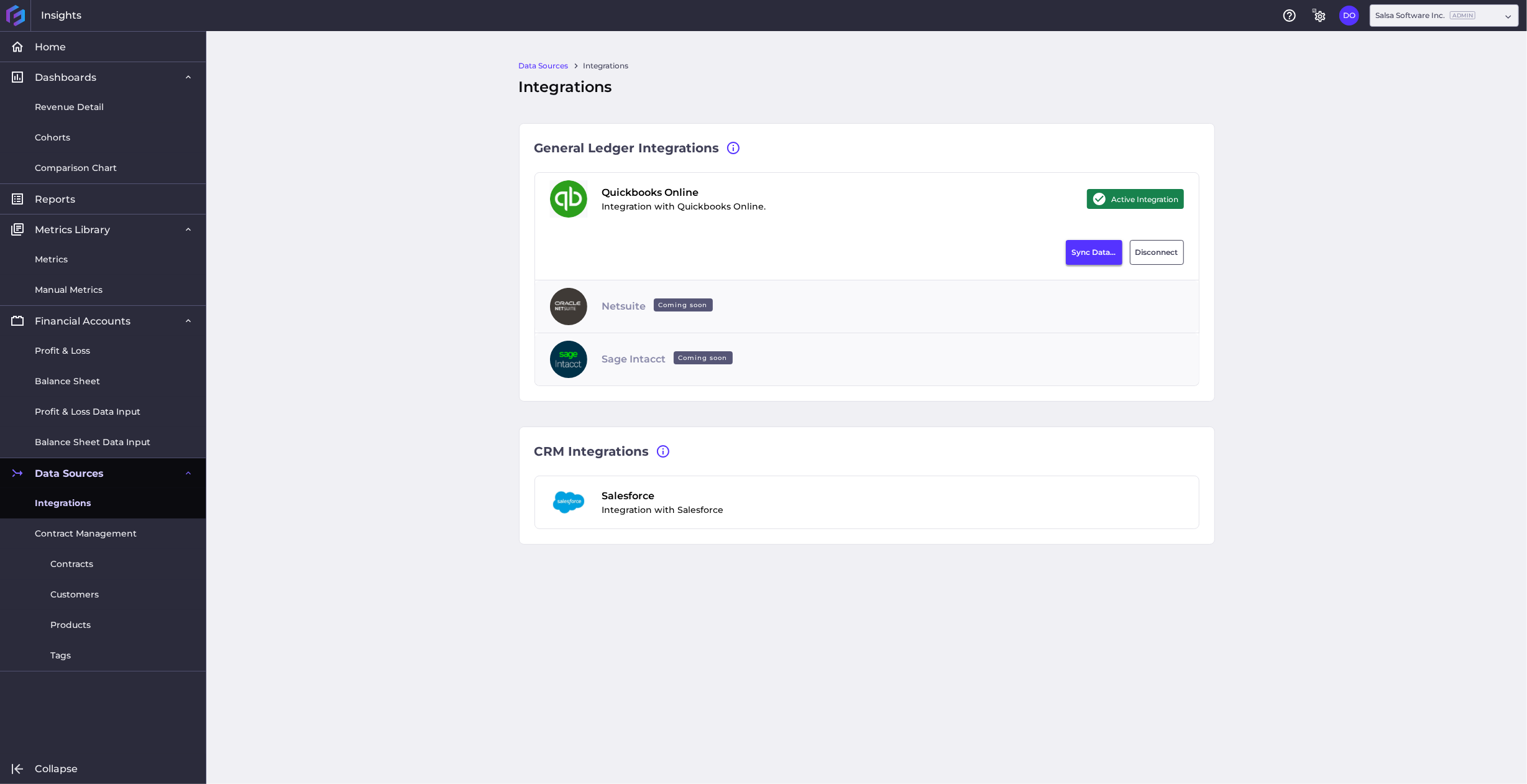
click at [1095, 255] on button "Sync Data..." at bounding box center [1095, 252] width 57 height 24
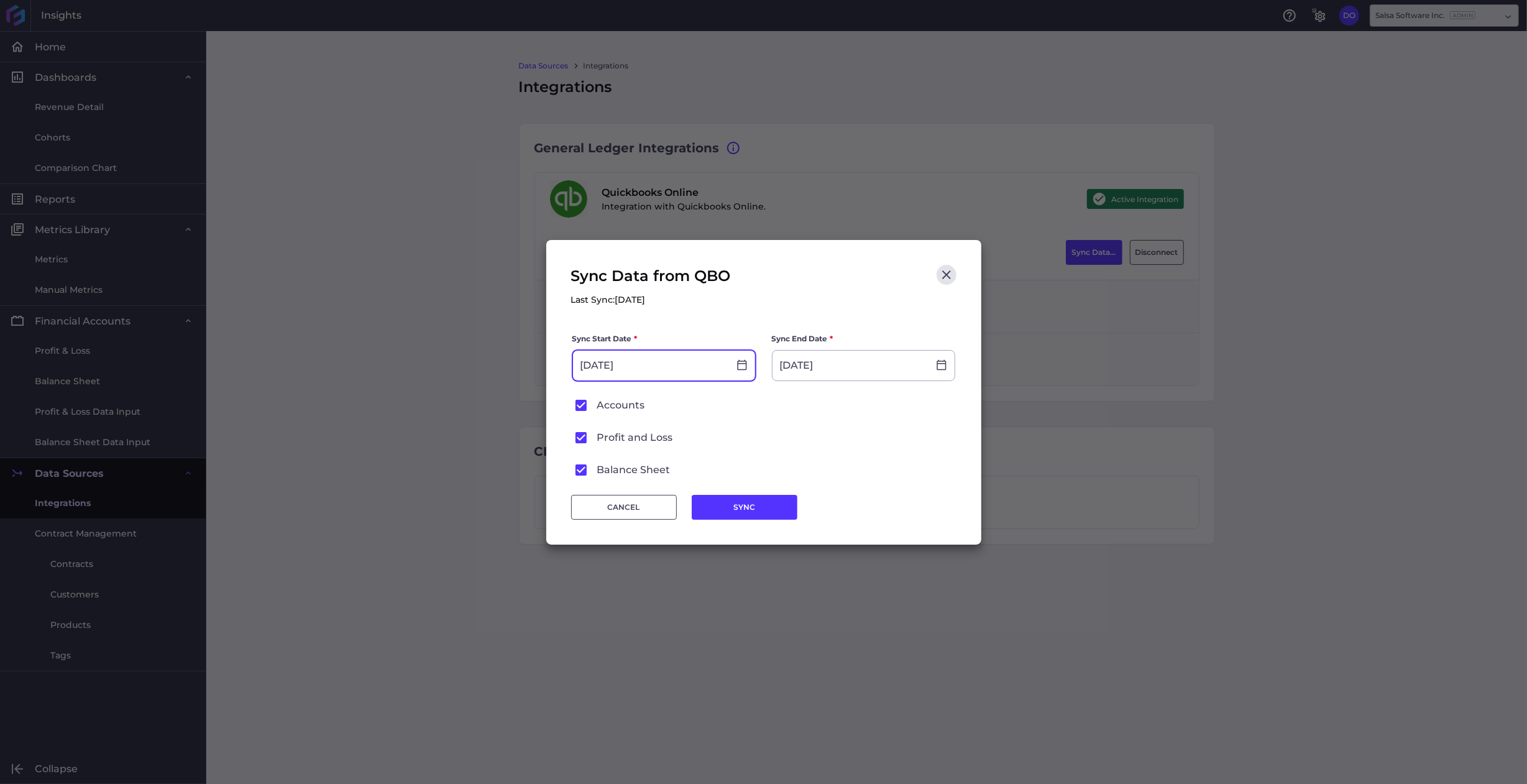
click at [656, 366] on input "[DATE]" at bounding box center [650, 366] width 156 height 30
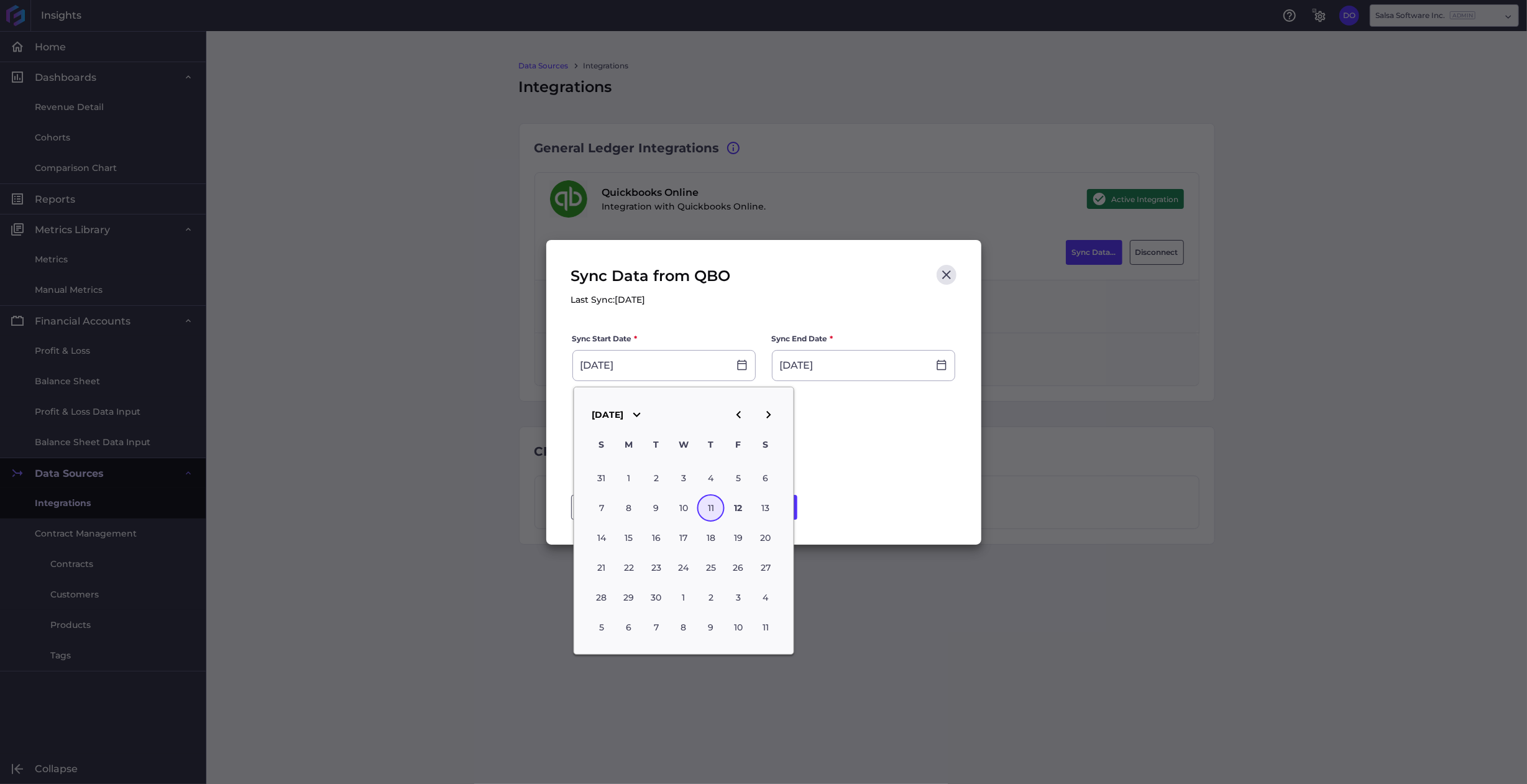
click at [738, 416] on icon "button" at bounding box center [738, 414] width 5 height 7
click at [601, 477] on div "1" at bounding box center [601, 478] width 28 height 28
type input "[DATE]"
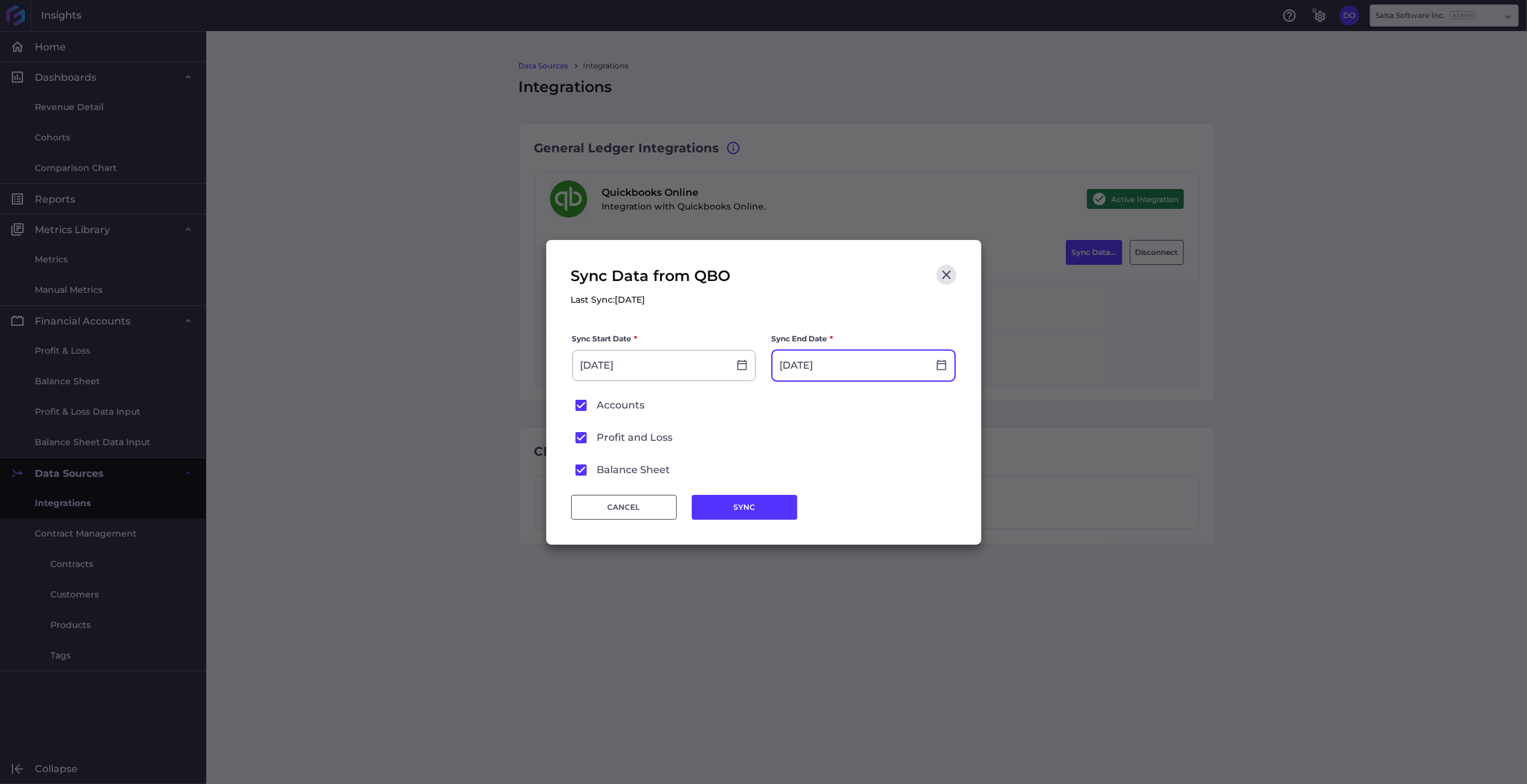
click at [836, 363] on input "[DATE]" at bounding box center [850, 366] width 156 height 30
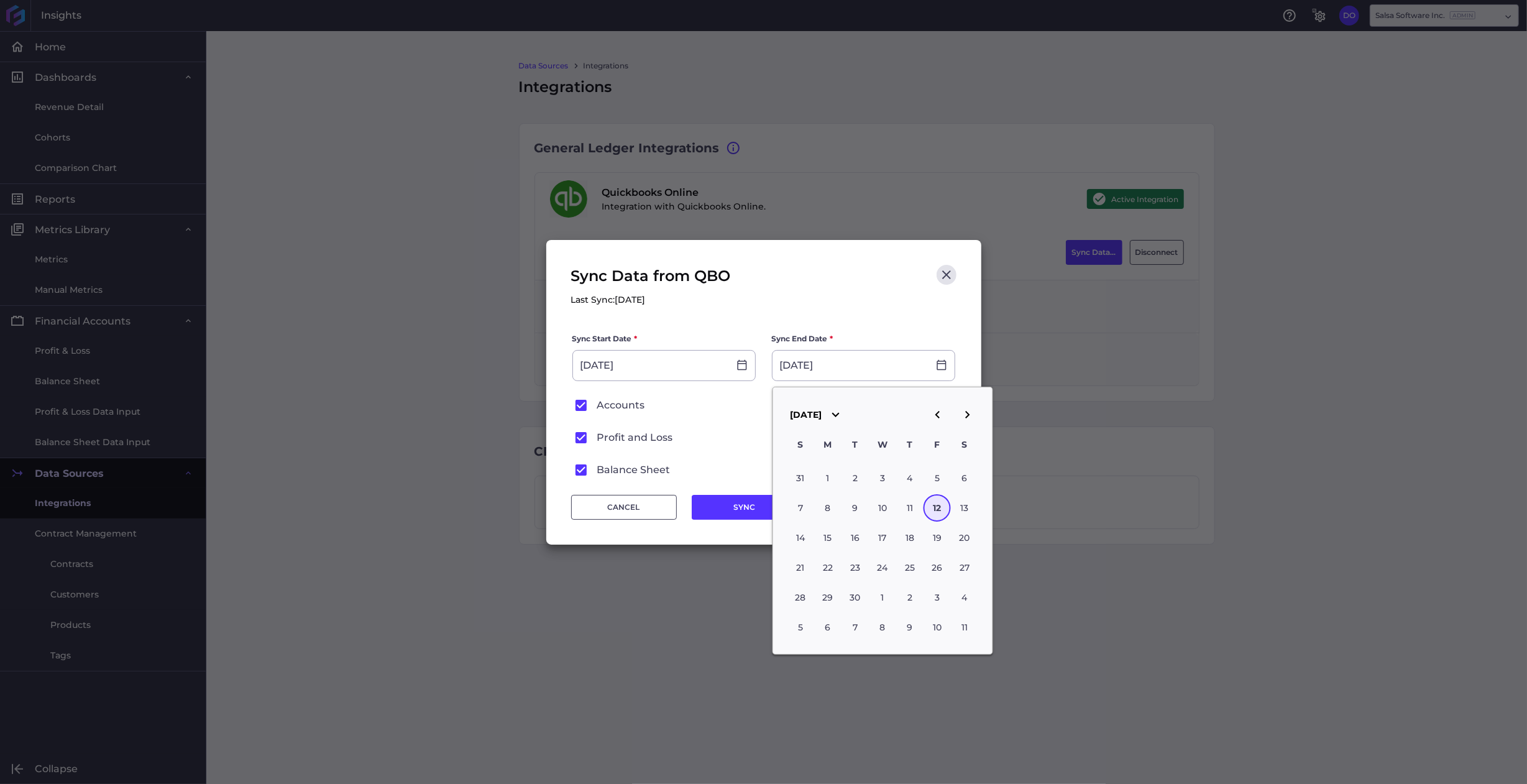
click at [936, 416] on icon "button" at bounding box center [937, 414] width 15 height 15
click at [938, 479] on div "1" at bounding box center [937, 478] width 28 height 28
type input "[DATE]"
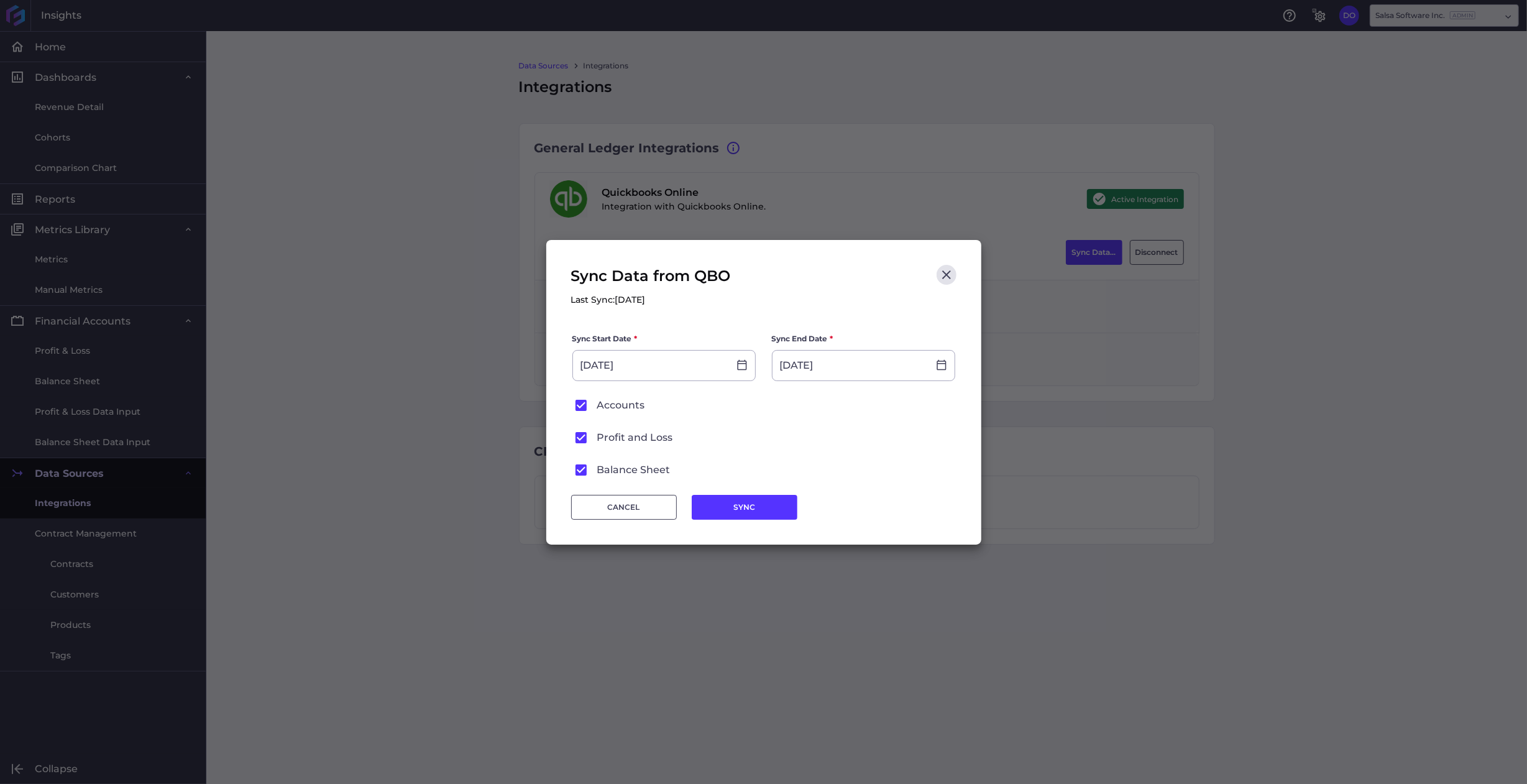
click at [582, 436] on icon at bounding box center [581, 438] width 11 height 11
click at [0, 0] on input "Profit and Loss" at bounding box center [0, 0] width 0 height 0
click at [583, 471] on icon at bounding box center [581, 470] width 11 height 11
click at [0, 0] on input "Balance Sheet" at bounding box center [0, 0] width 0 height 0
click at [580, 436] on icon at bounding box center [581, 438] width 11 height 11
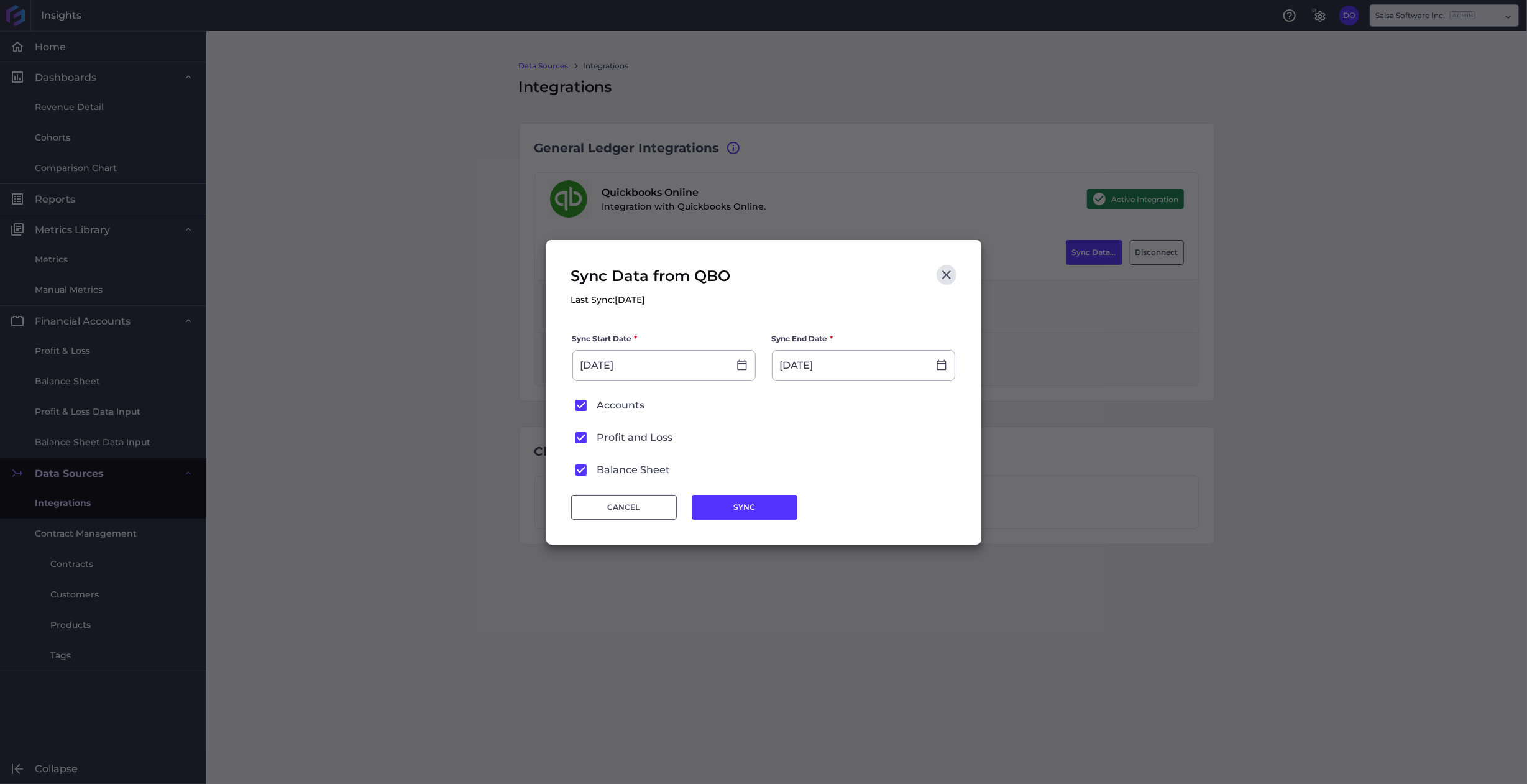
click at [0, 0] on input "Profit and Loss" at bounding box center [0, 0] width 0 height 0
click at [581, 467] on icon at bounding box center [581, 470] width 11 height 11
click at [0, 0] on input "Balance Sheet" at bounding box center [0, 0] width 0 height 0
click at [722, 503] on button "SYNC" at bounding box center [745, 507] width 106 height 24
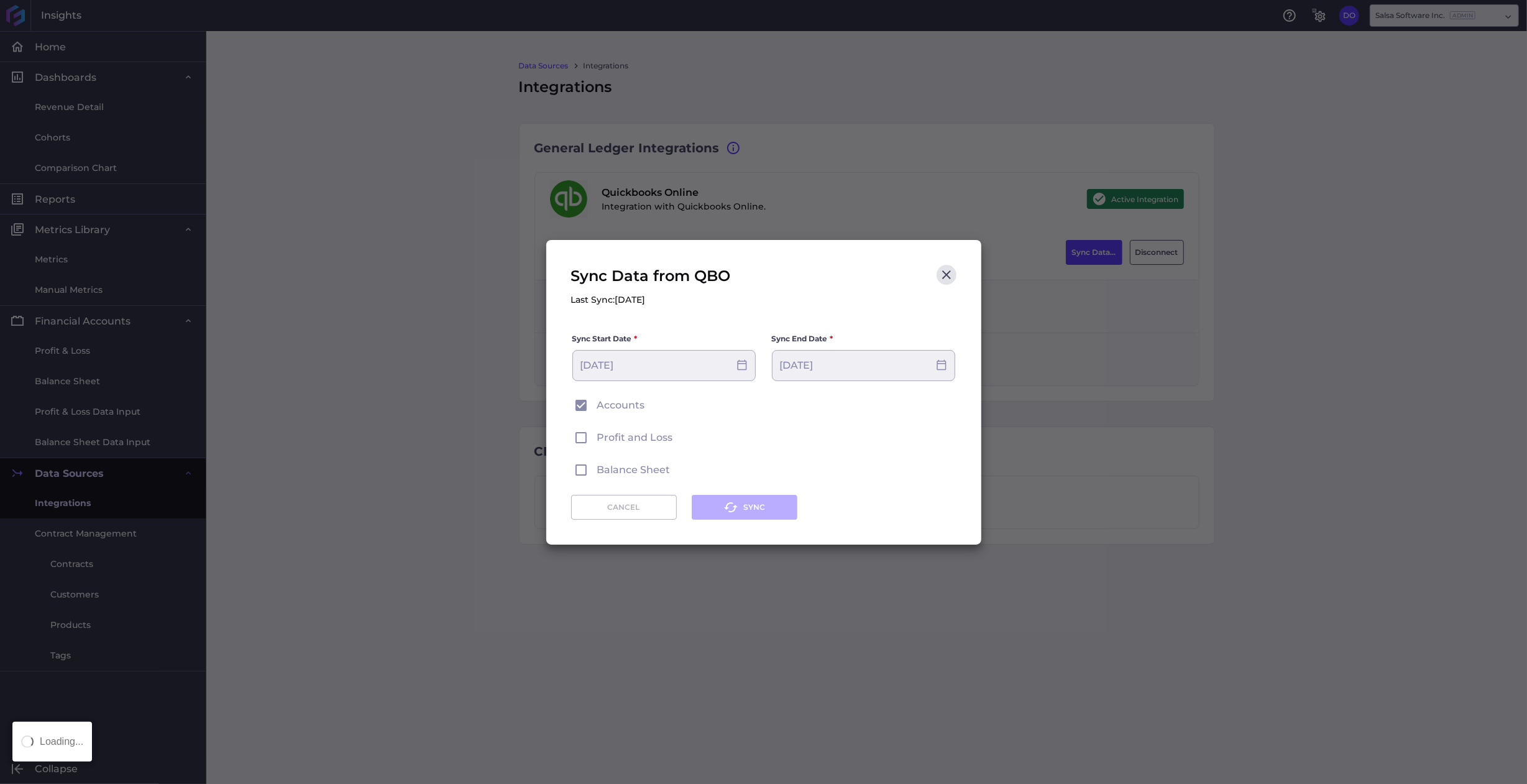
type input "[DATE]"
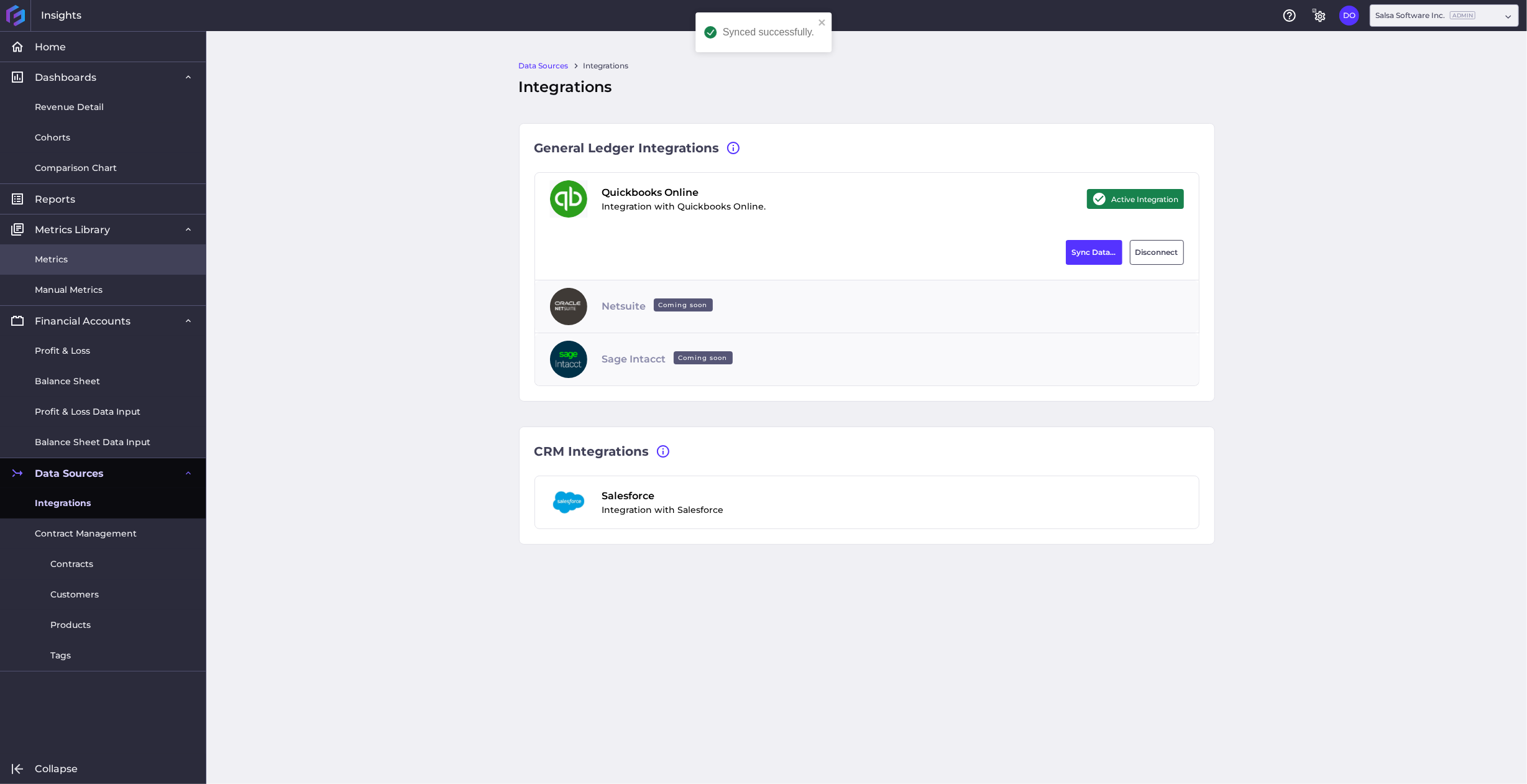
click at [89, 261] on link "Metrics" at bounding box center [103, 259] width 205 height 31
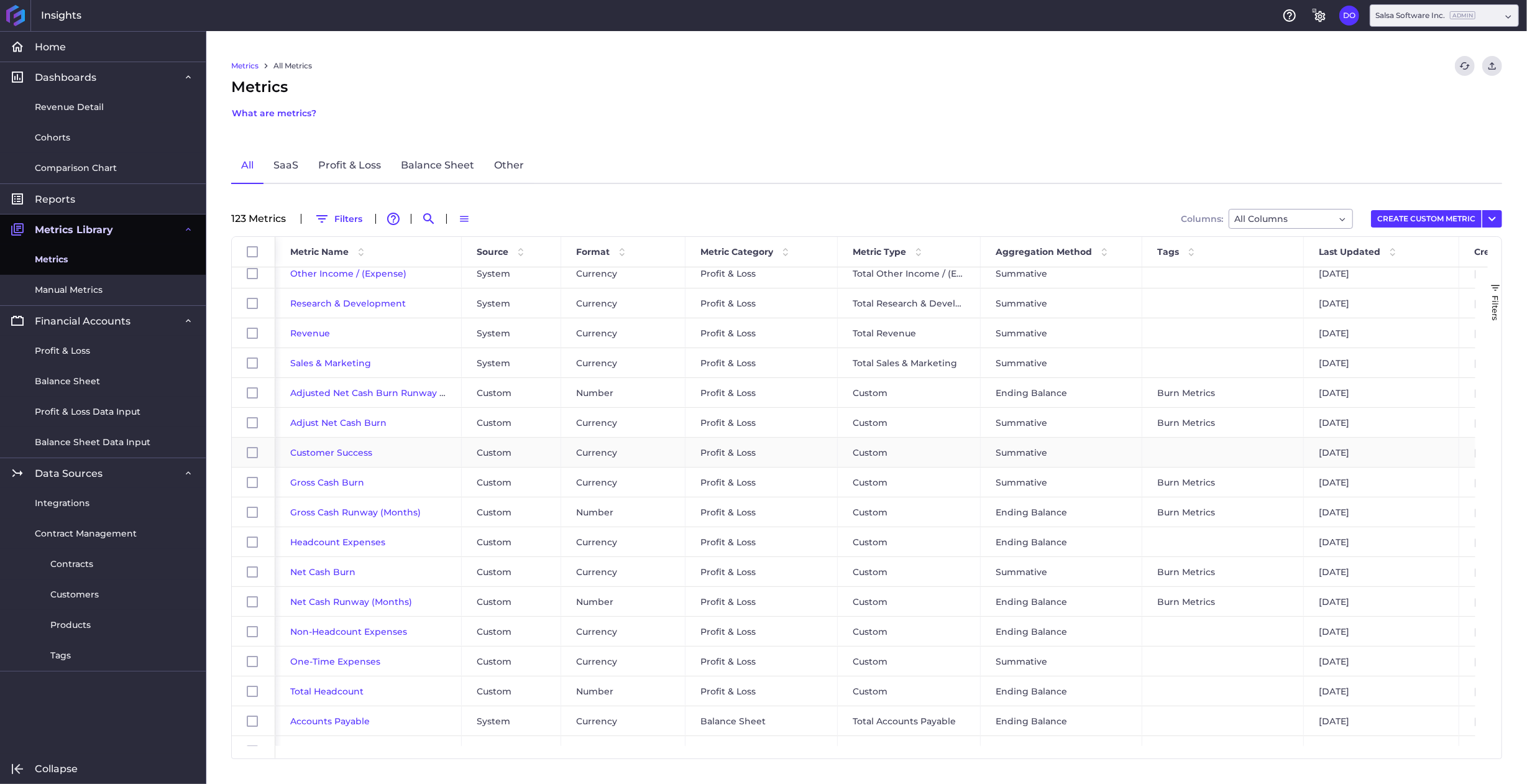
click at [354, 448] on span "Customer Success" at bounding box center [331, 452] width 82 height 11
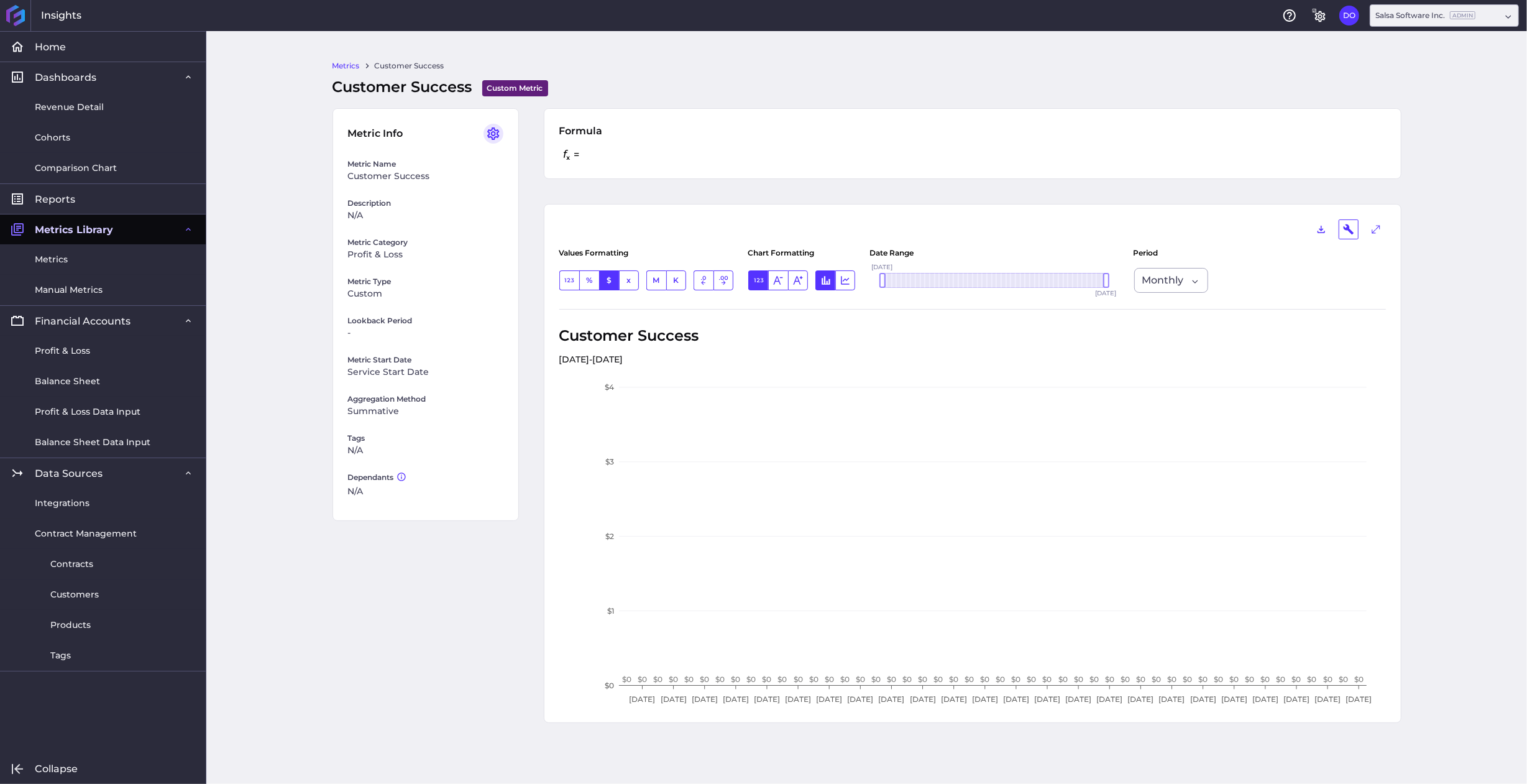
click at [492, 134] on icon "User Menu" at bounding box center [493, 134] width 15 height 15
click at [409, 160] on button "Edit Metric" at bounding box center [422, 160] width 161 height 28
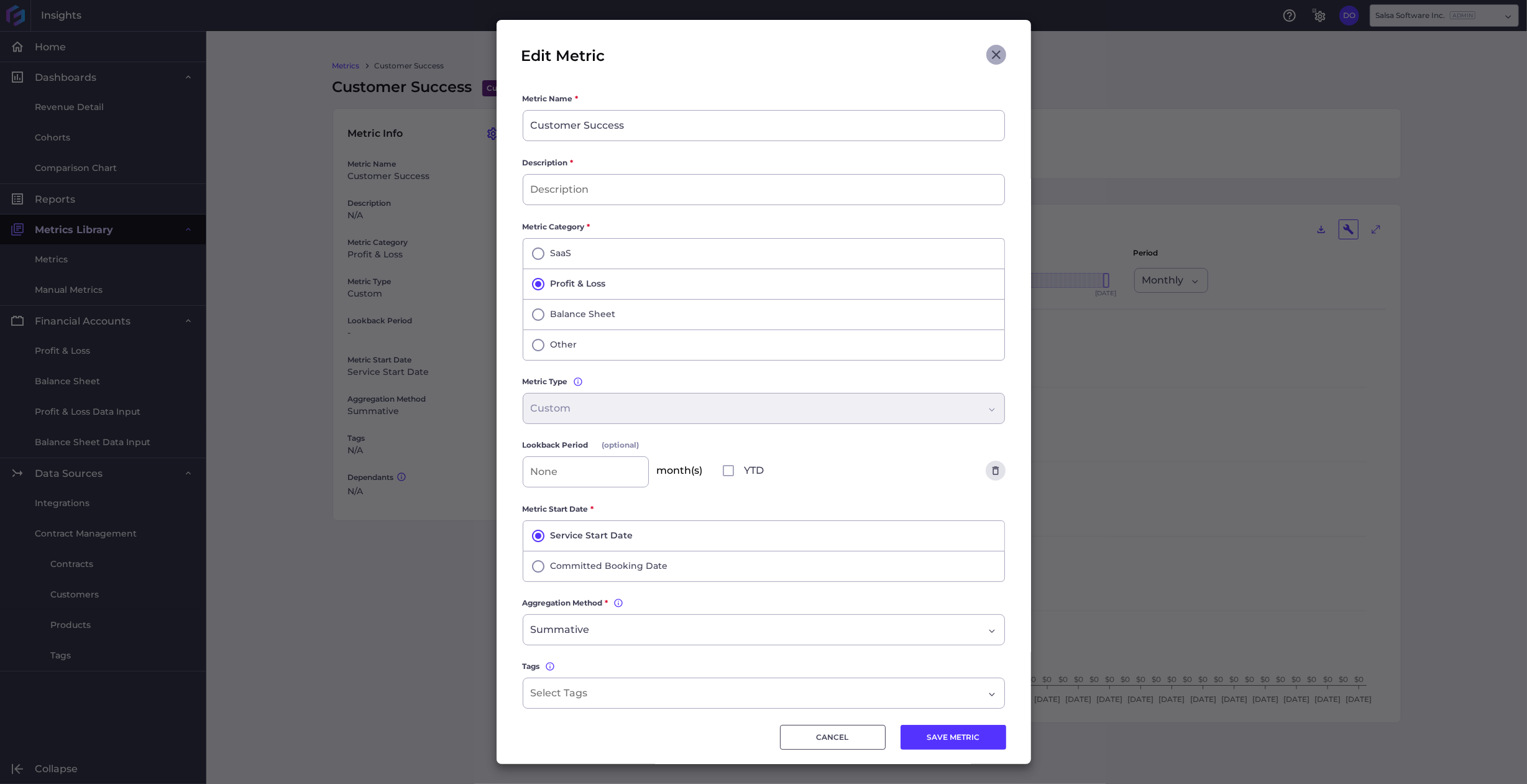
click at [992, 53] on icon "Close" at bounding box center [996, 55] width 9 height 9
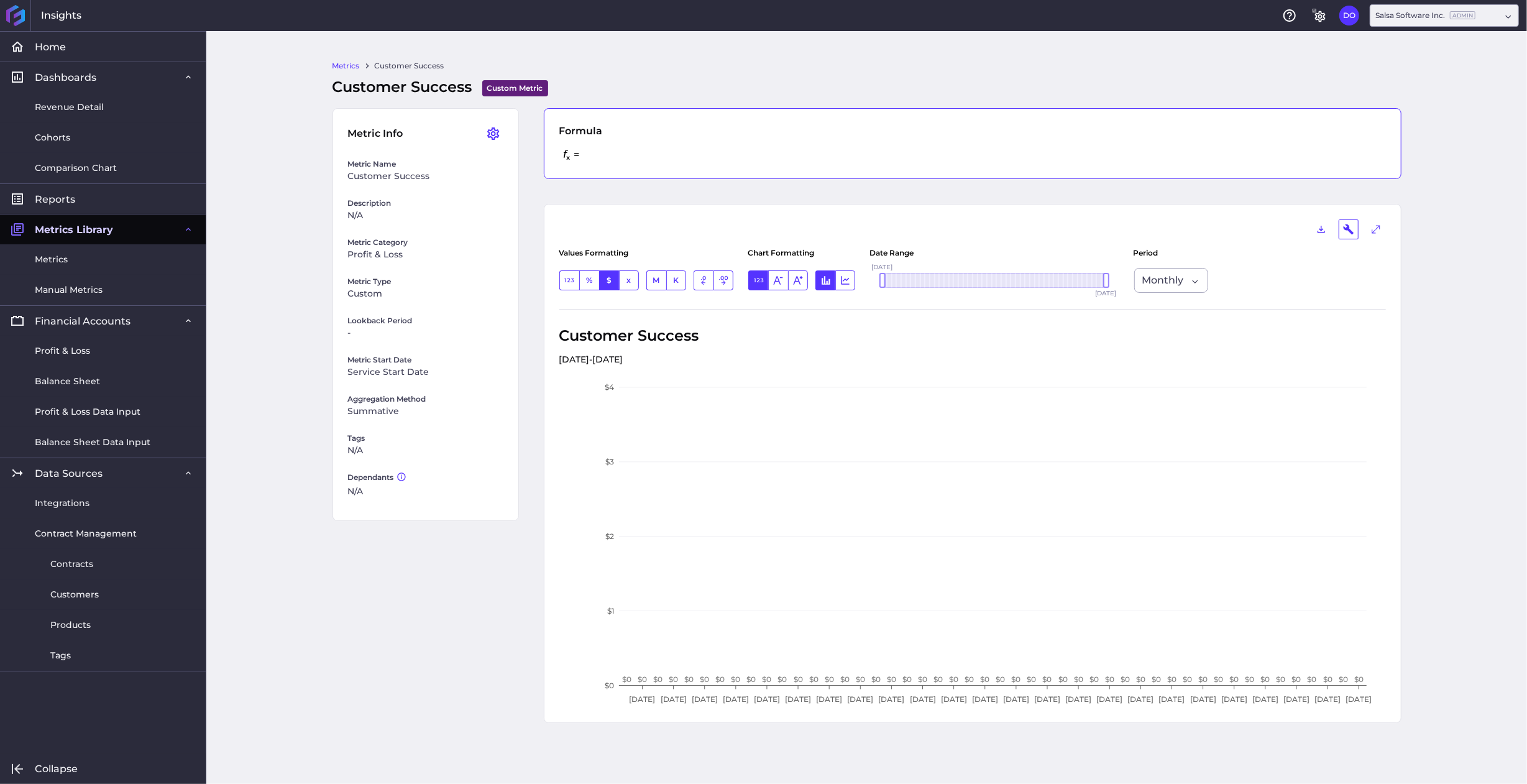
click at [643, 151] on div "= SAVED" at bounding box center [973, 155] width 827 height 17
click at [644, 156] on div "= SAVED" at bounding box center [973, 155] width 827 height 17
click at [593, 154] on div "= SAVED" at bounding box center [973, 155] width 827 height 17
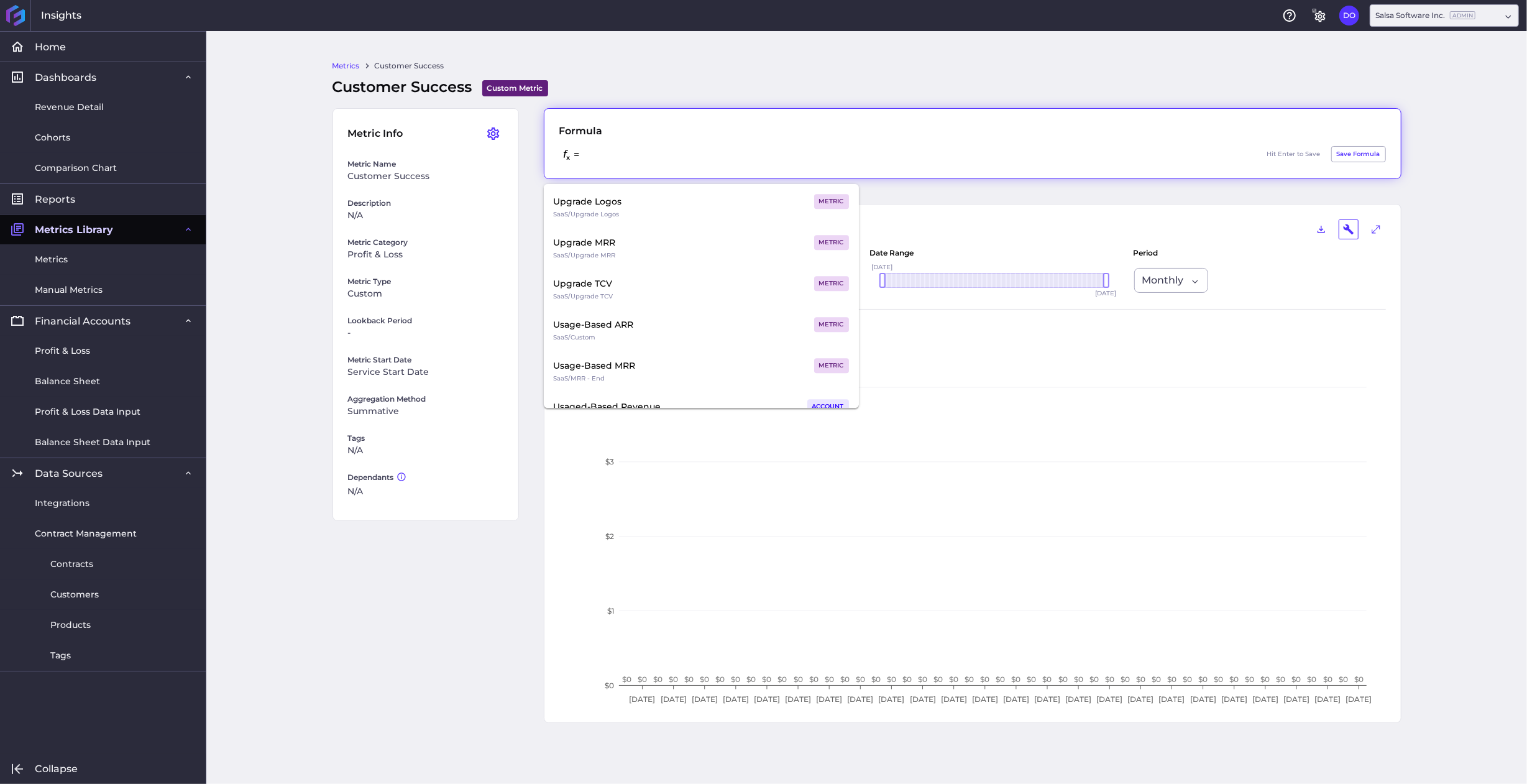
scroll to position [8312, 0]
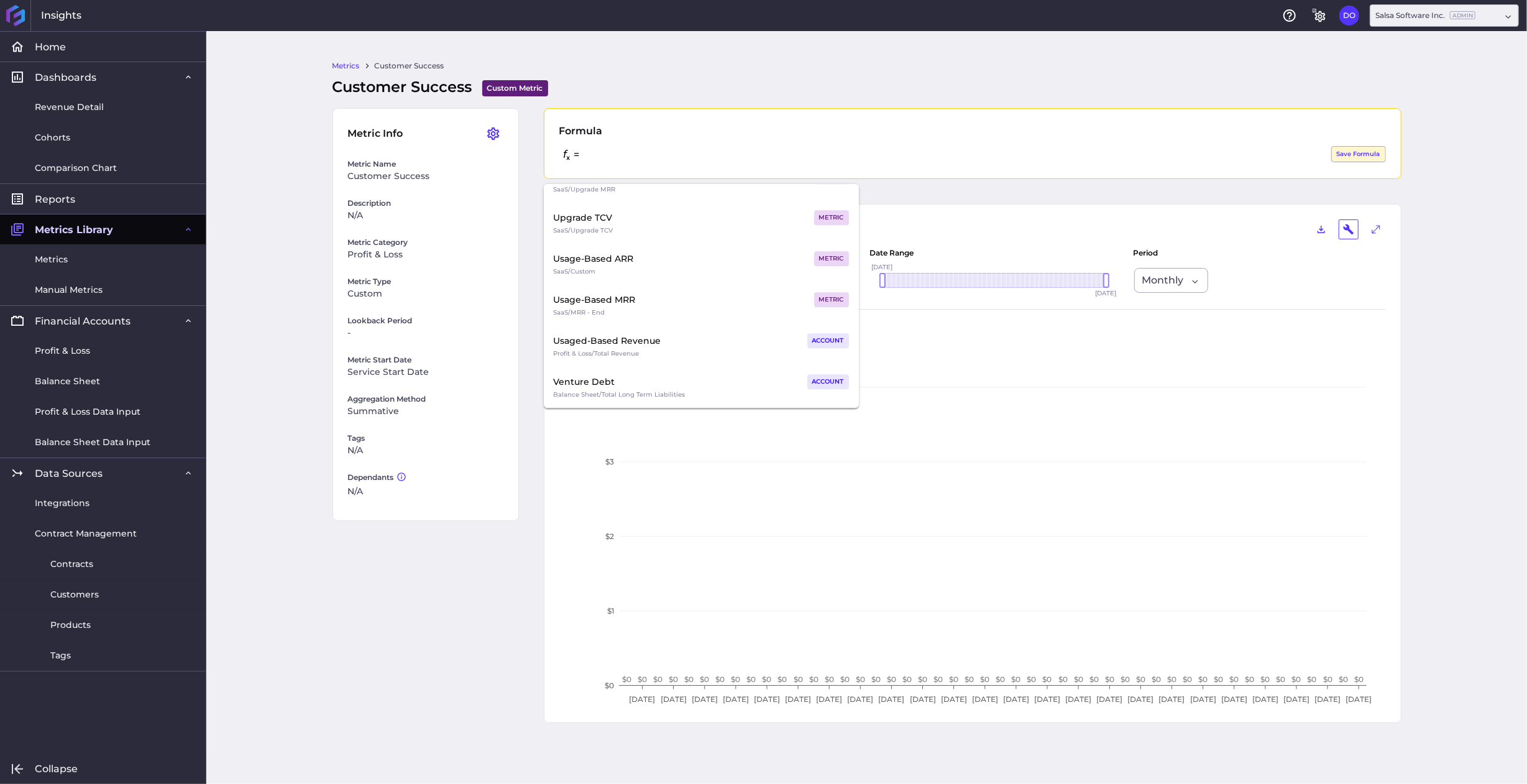
click at [507, 590] on div "Metric Info Edit Metric Duplicate Metric Delete Metric Metric Name Customer Suc…" at bounding box center [867, 428] width 1069 height 639
click at [700, 54] on div "Metrics Customer Success Customer Success Custom Metric Custom Metric allows yo…" at bounding box center [867, 407] width 1119 height 752
click at [688, 86] on div "Customer Success Custom Metric Custom Metric allows you to provide your custom …" at bounding box center [867, 87] width 1069 height 22
click at [342, 64] on link "Metrics" at bounding box center [346, 66] width 28 height 11
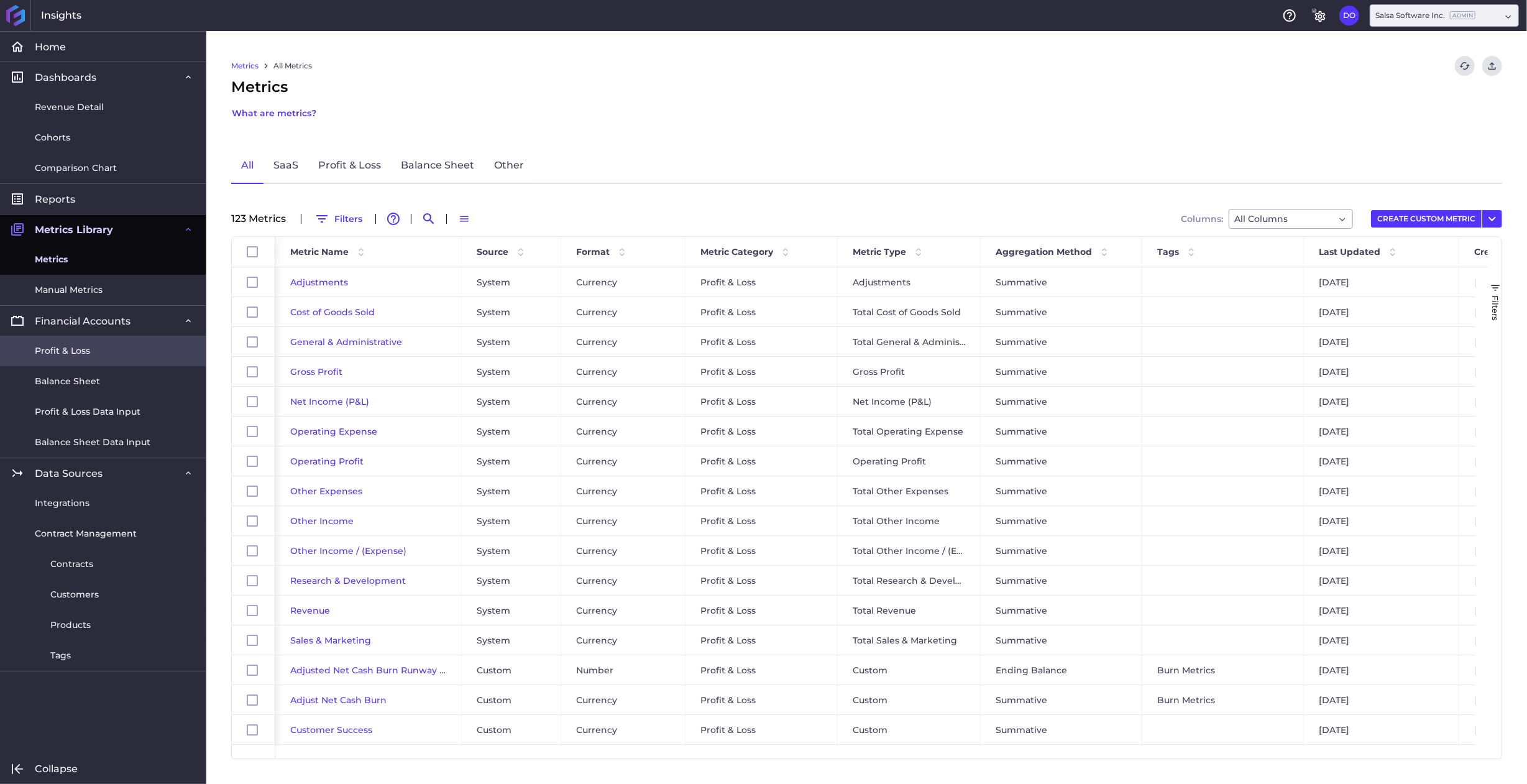
click at [69, 351] on span "Profit & Loss" at bounding box center [62, 351] width 55 height 13
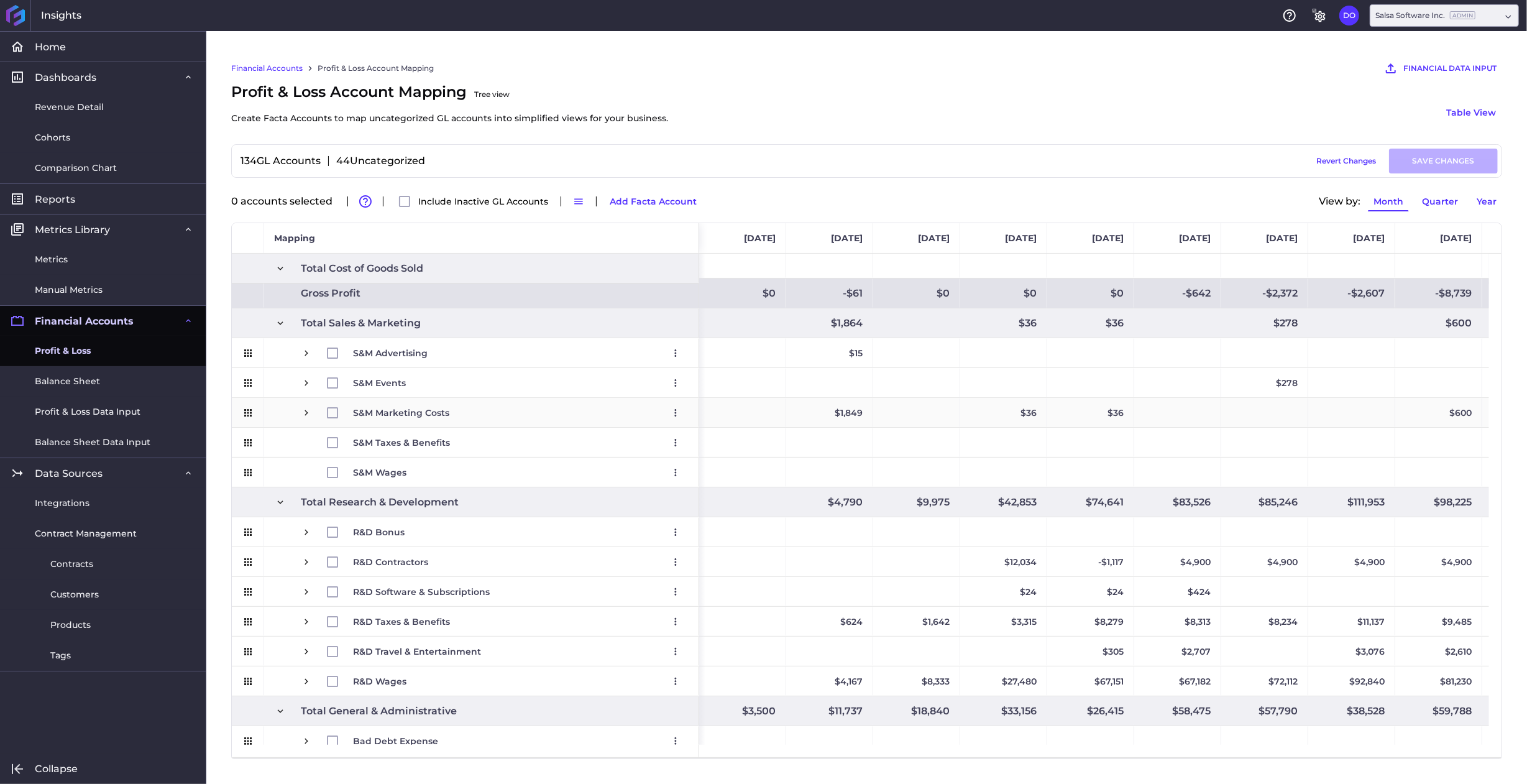
scroll to position [1736, 0]
